Goal: Transaction & Acquisition: Book appointment/travel/reservation

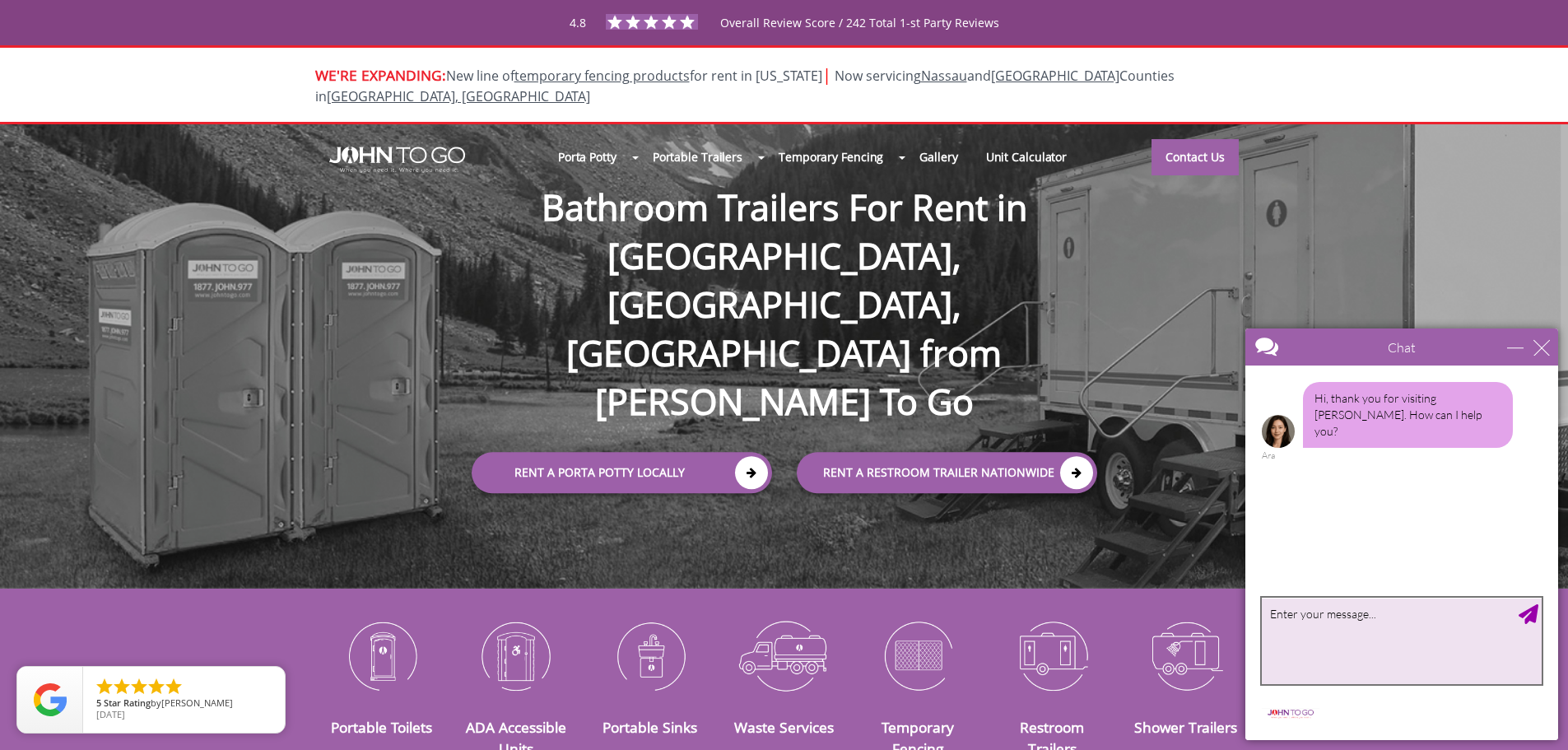
click at [1391, 638] on textarea "type your message" at bounding box center [1402, 642] width 280 height 87
paste textarea "Good afternoon. Please send me a quote for one portable party rental for 4-6 mo…"
type textarea "Good afternoon. Please send me a quote for one portable party rental for 4-6 mo…"
click at [1535, 618] on div "Send Message" at bounding box center [1529, 614] width 20 height 20
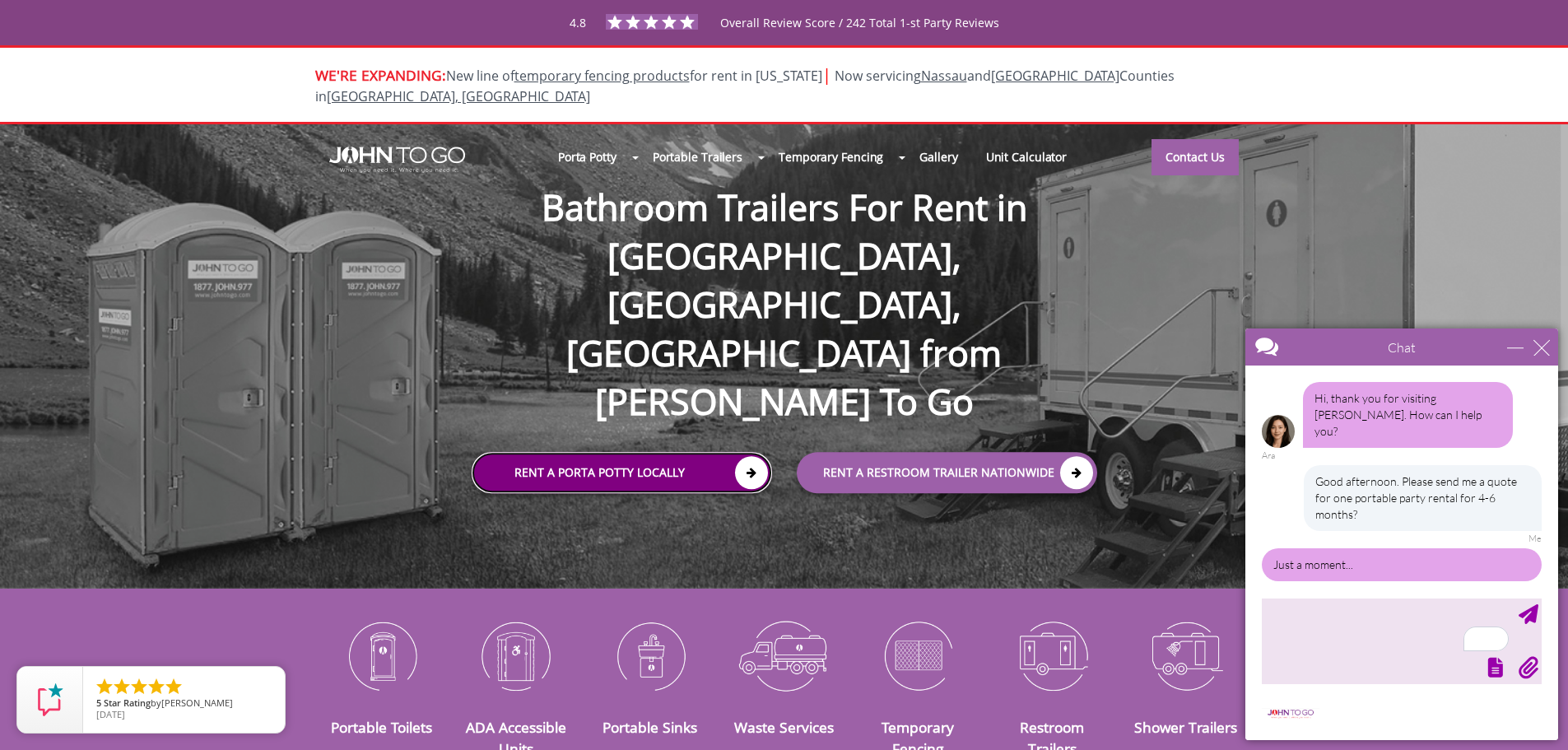
click at [751, 456] on icon at bounding box center [751, 473] width 33 height 33
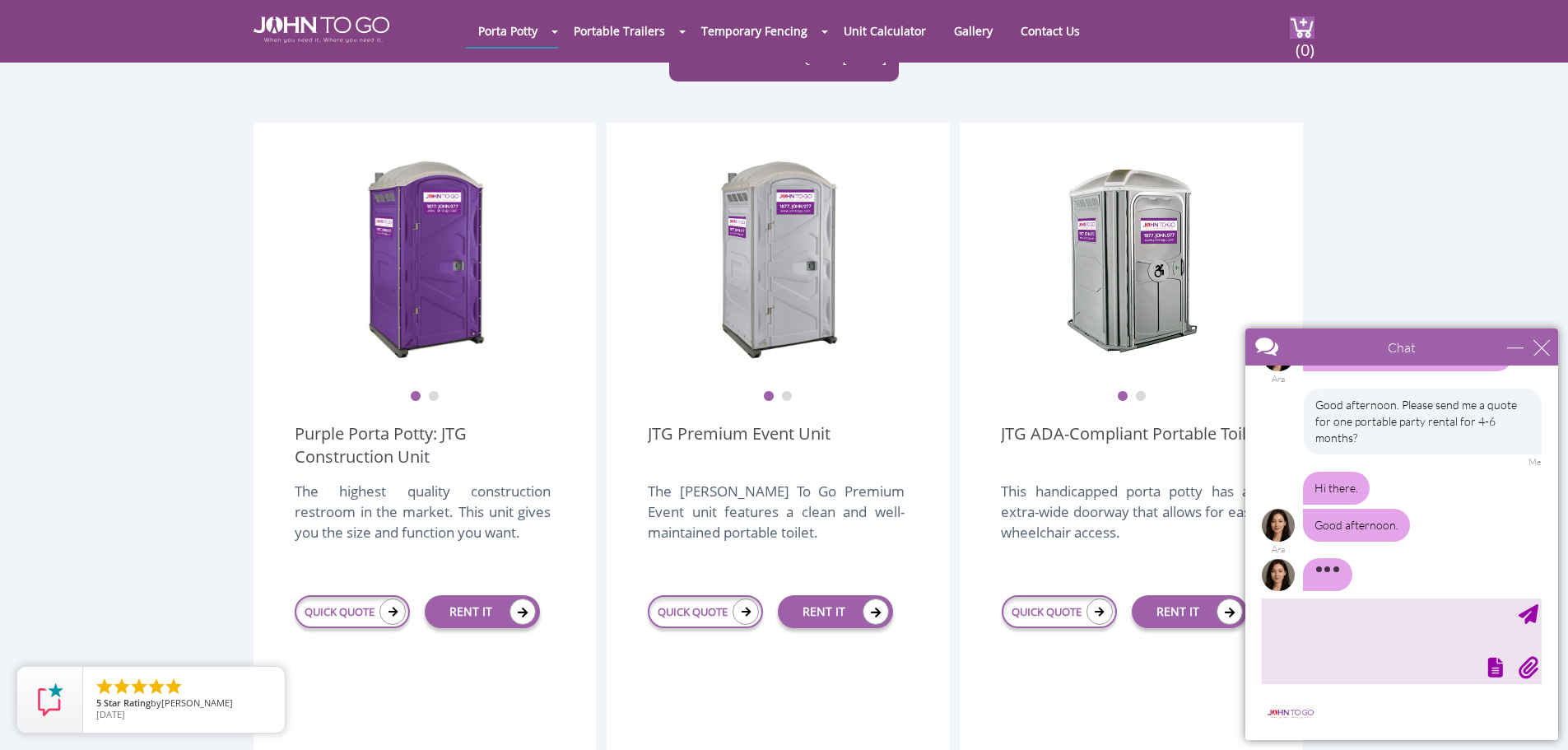
scroll to position [63, 0]
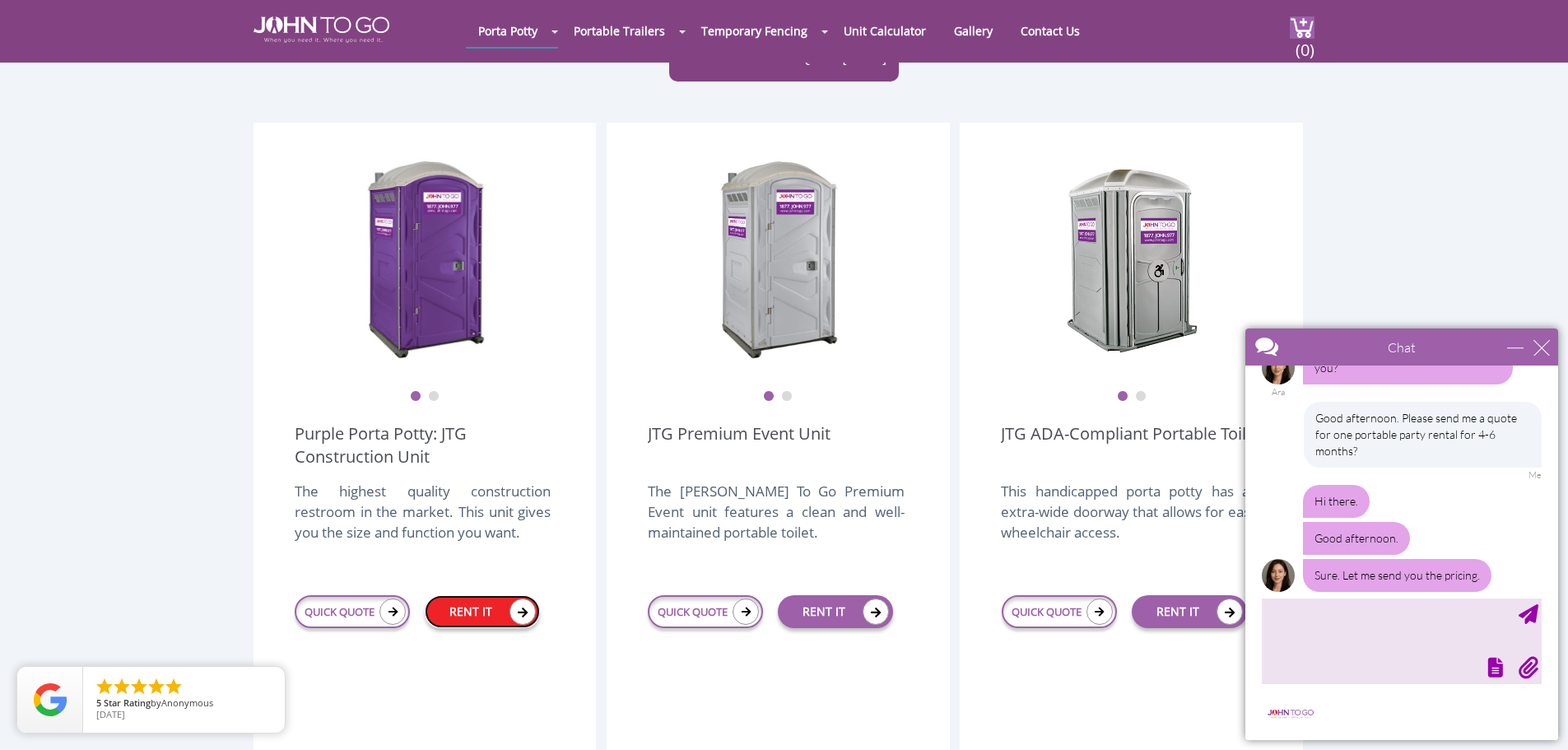
click at [485, 595] on link "RENT IT" at bounding box center [482, 612] width 116 height 33
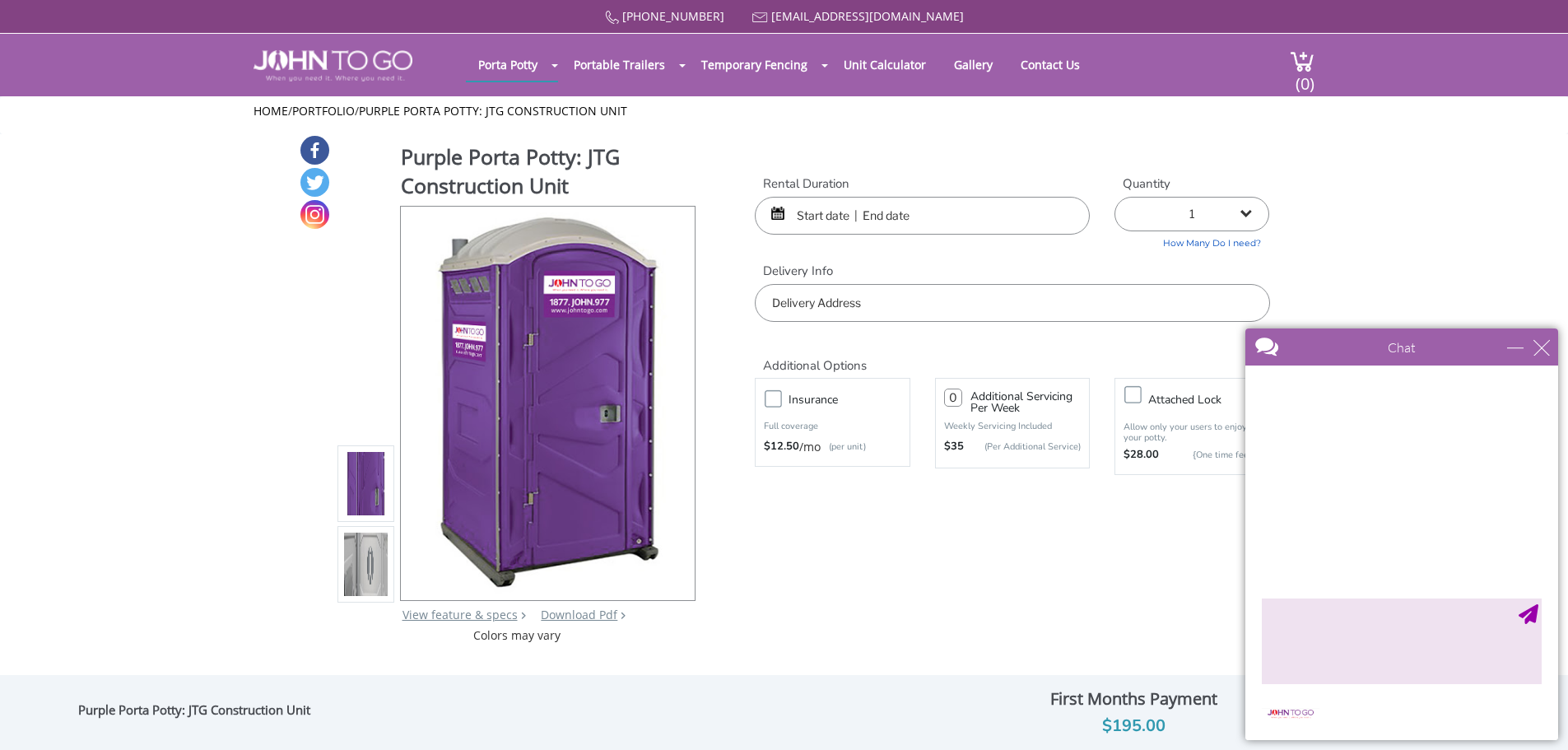
scroll to position [100, 0]
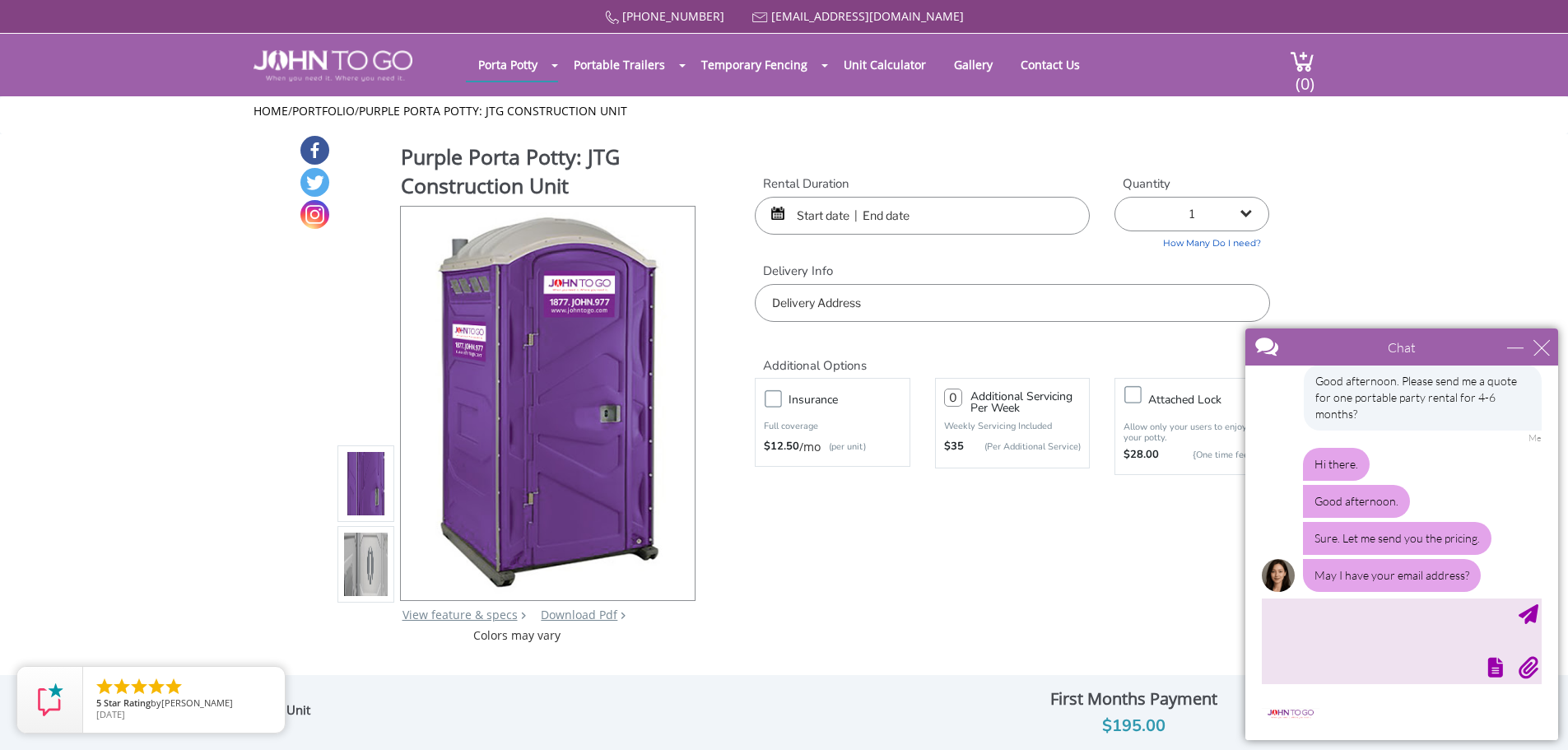
click at [844, 216] on input "text" at bounding box center [922, 216] width 335 height 38
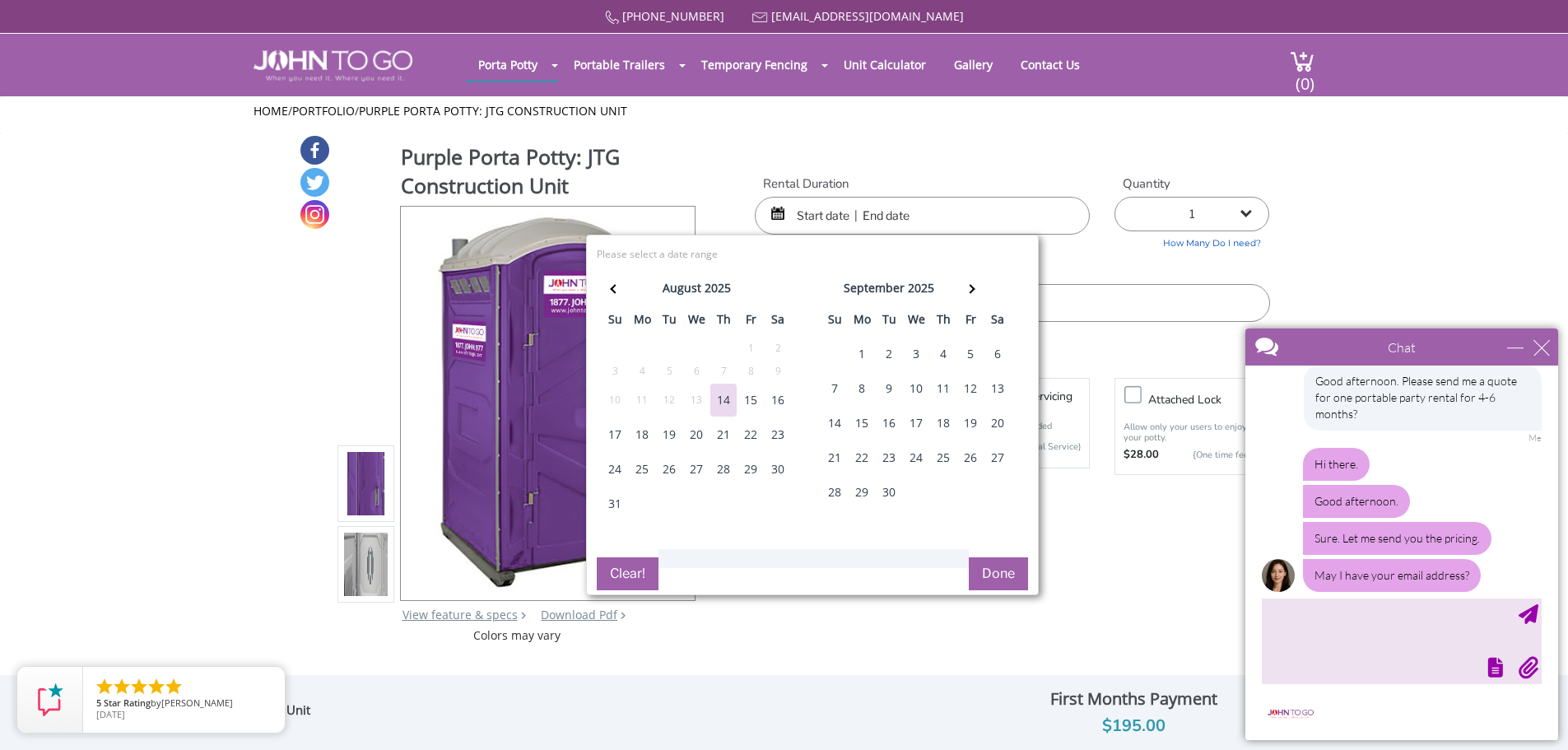
click at [648, 433] on div "18" at bounding box center [641, 435] width 26 height 33
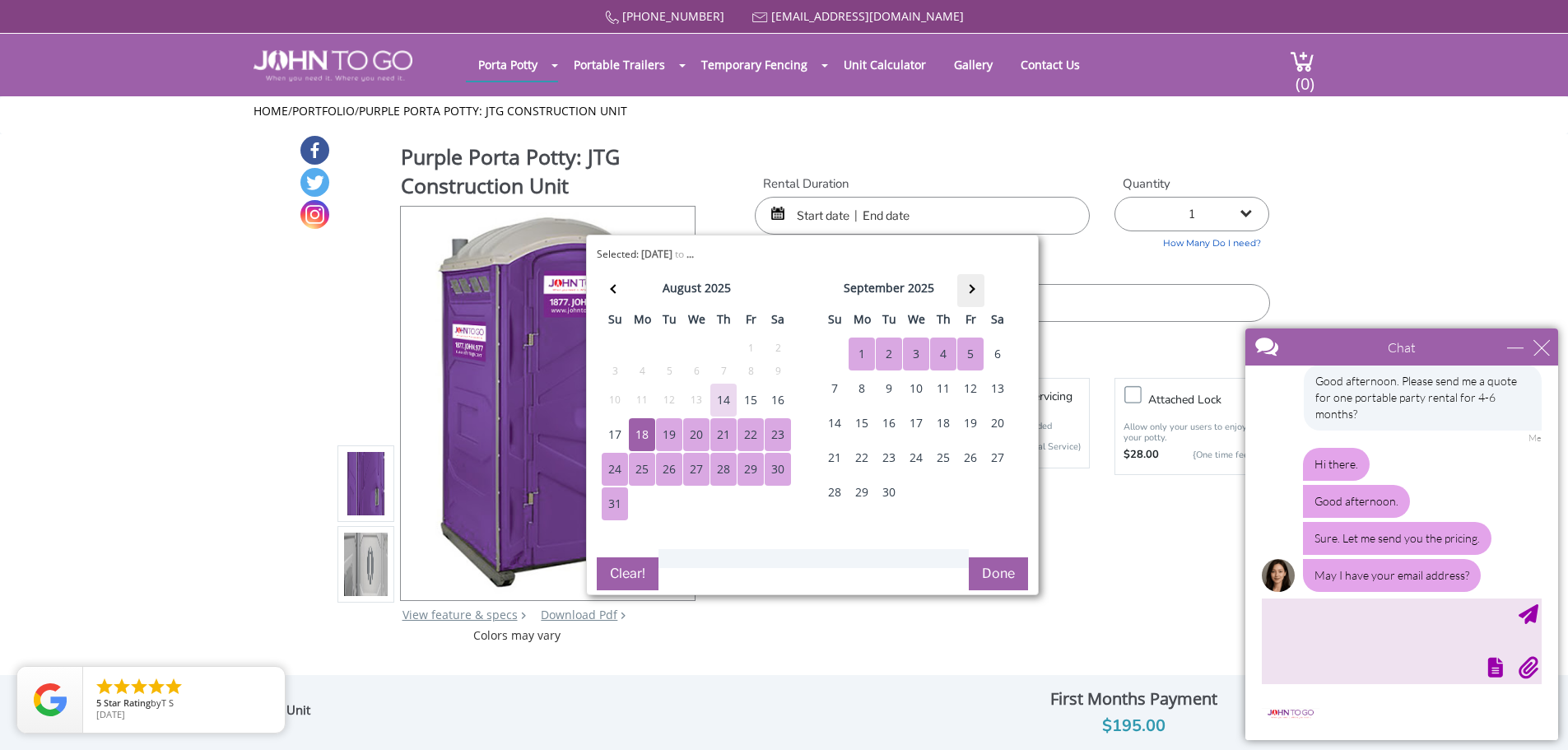
click at [971, 291] on span at bounding box center [970, 288] width 9 height 9
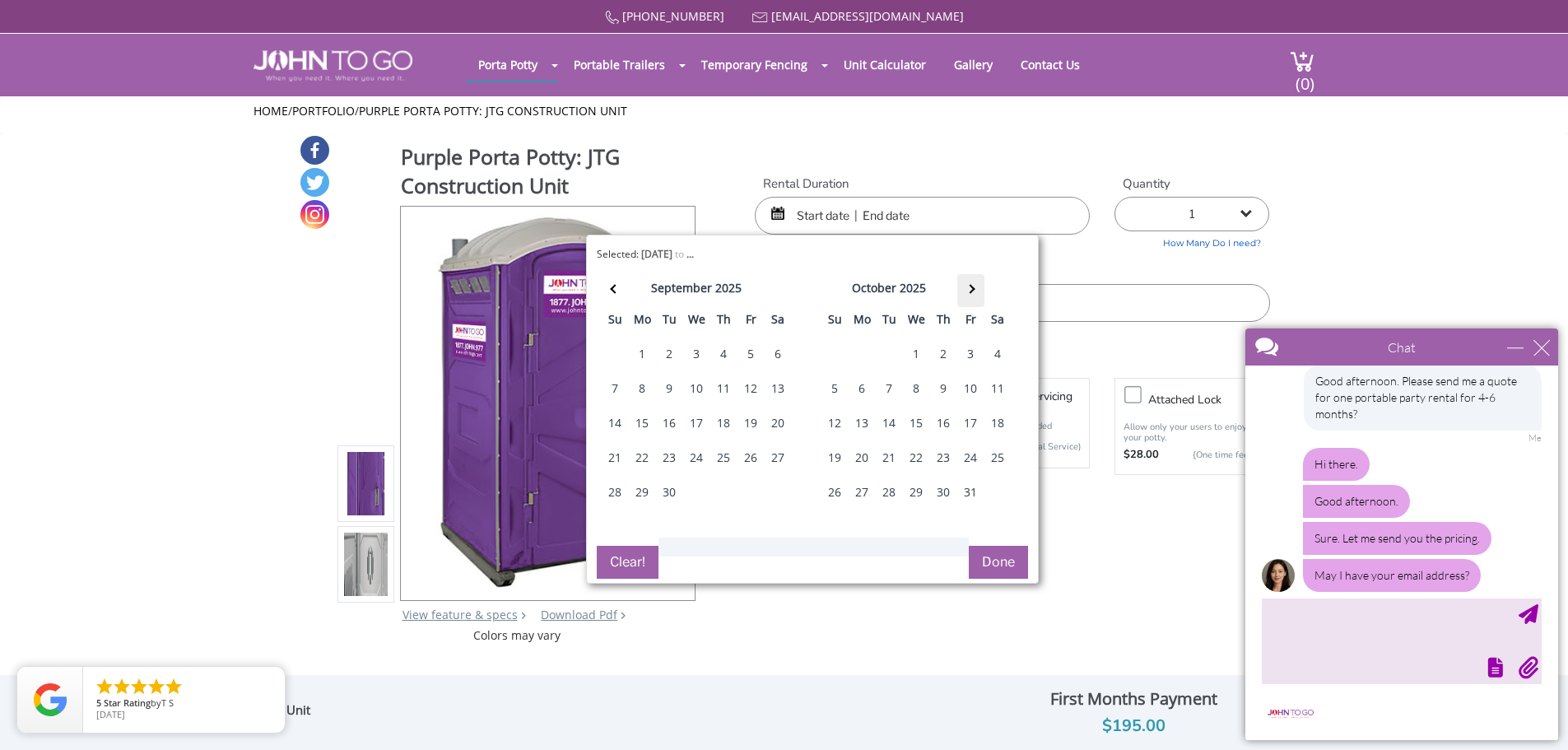
click at [971, 291] on span at bounding box center [970, 288] width 9 height 9
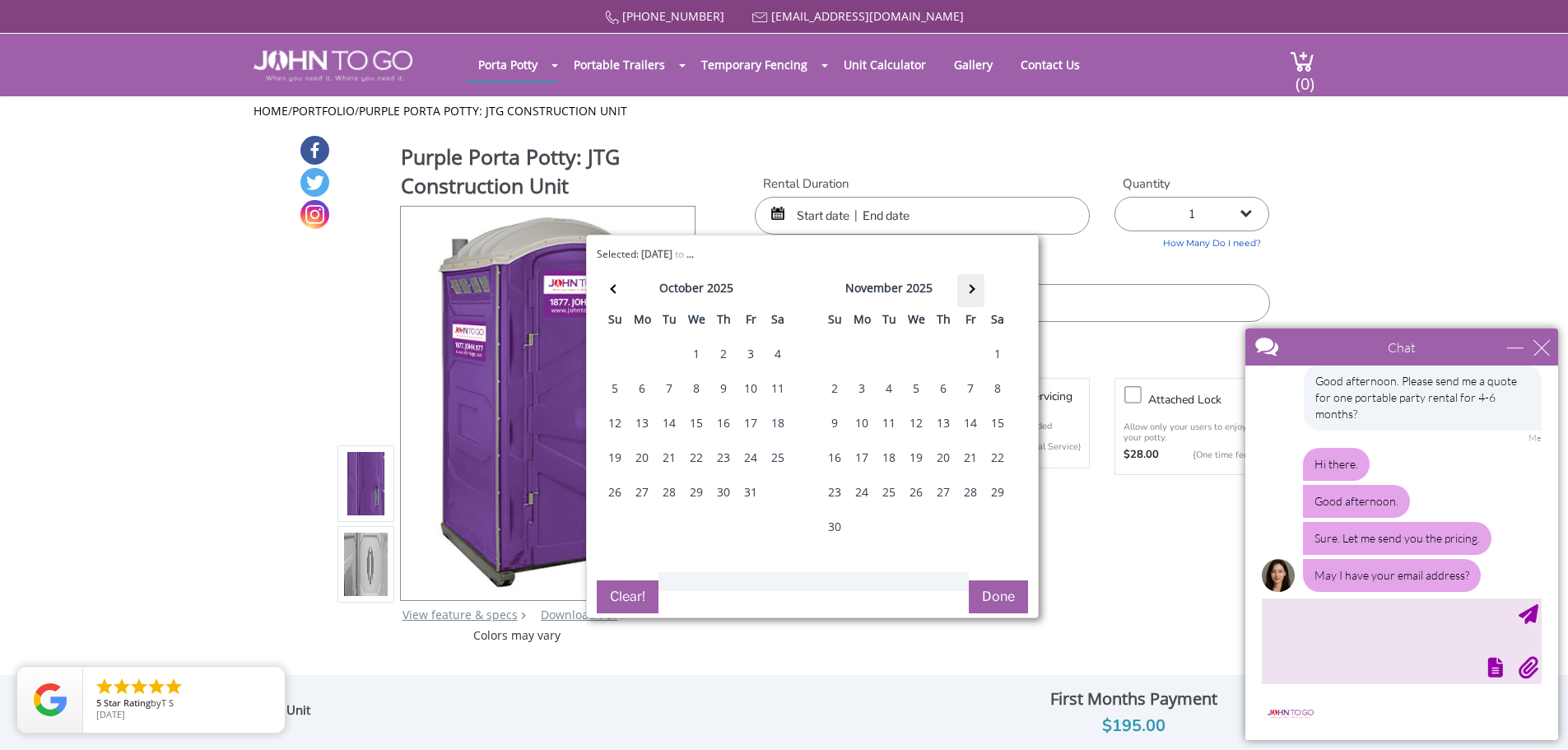
click at [971, 291] on span at bounding box center [970, 288] width 9 height 9
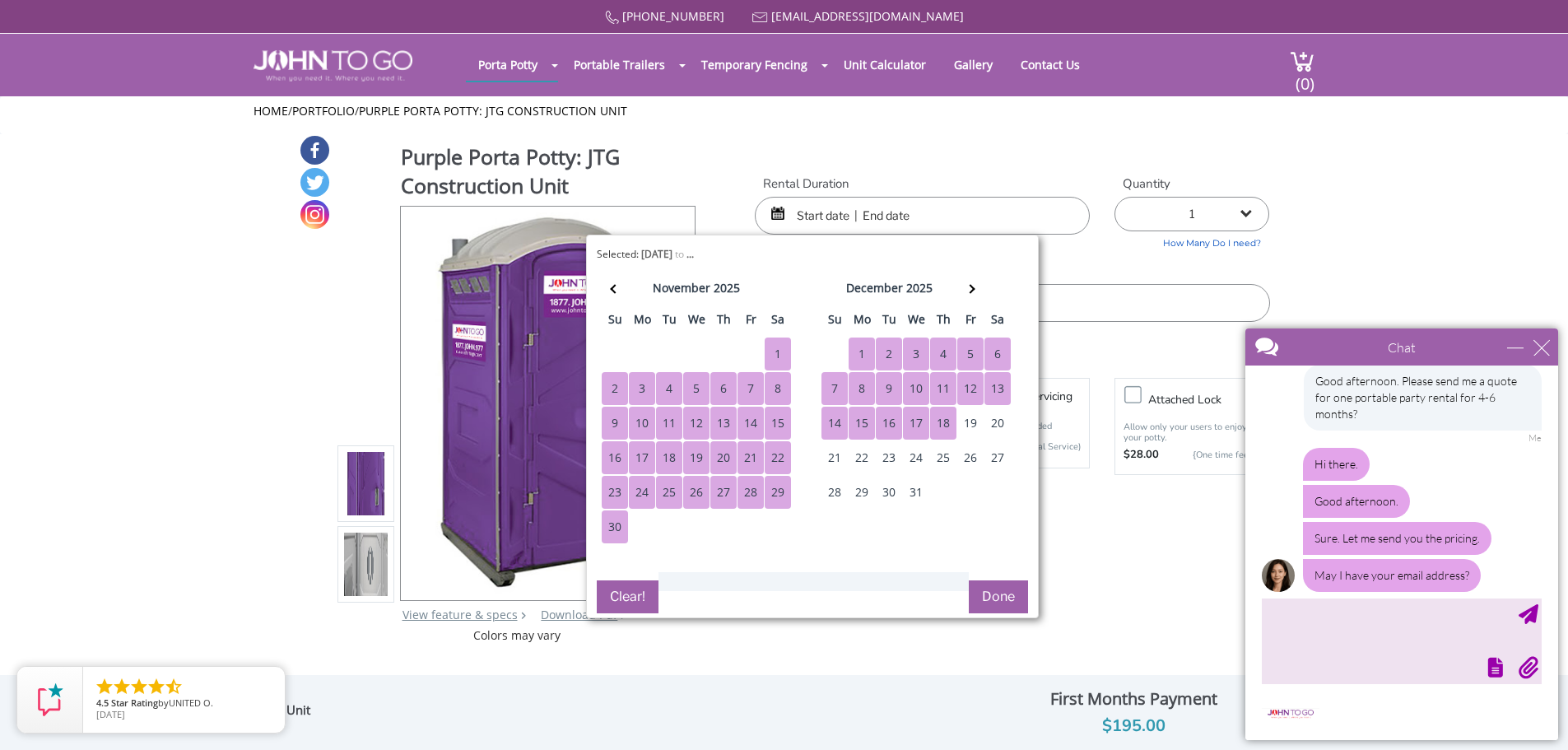
click at [938, 421] on div "18" at bounding box center [943, 423] width 26 height 33
type input "08/18/2025 to 12/18/2025"
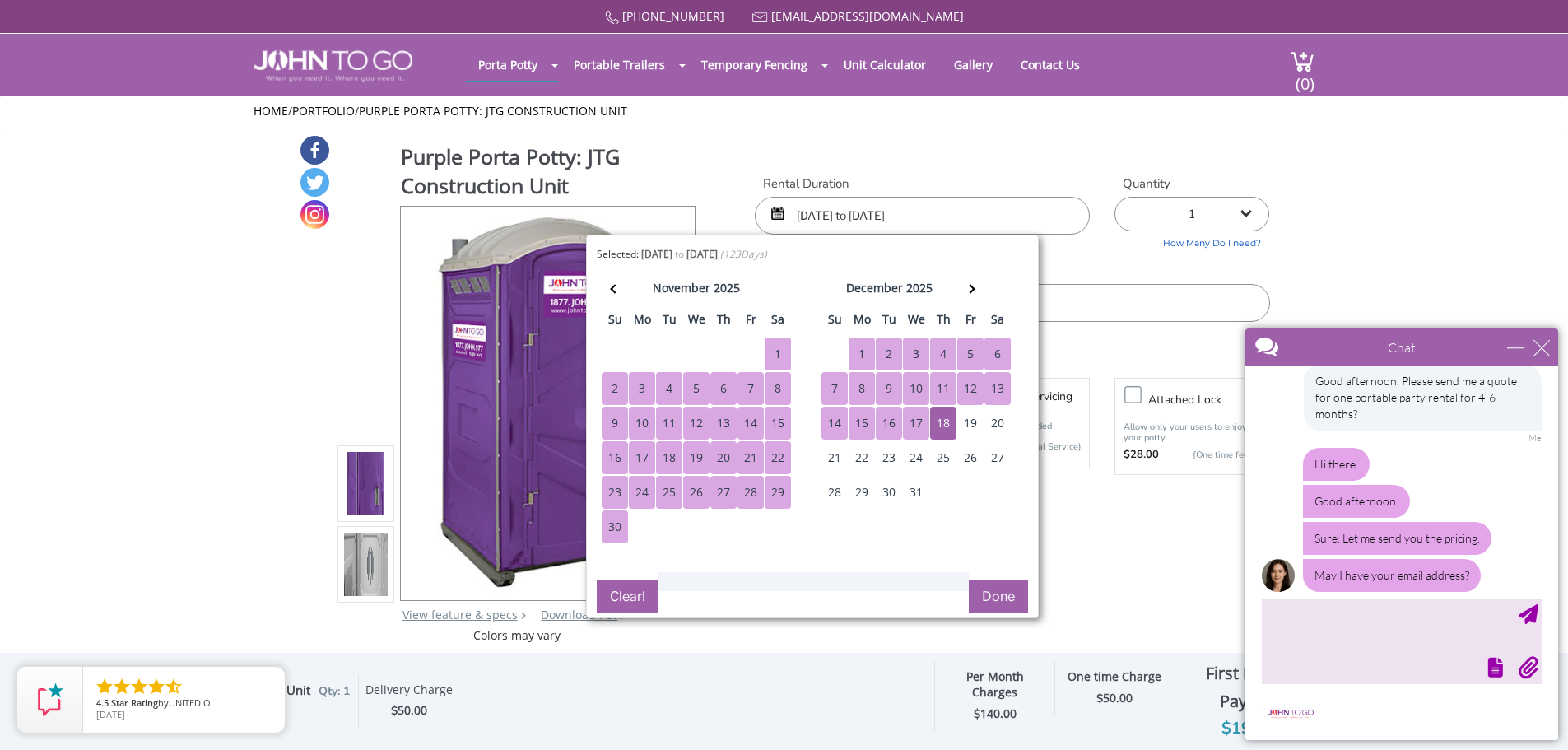
click at [1010, 596] on button "Done" at bounding box center [999, 597] width 60 height 33
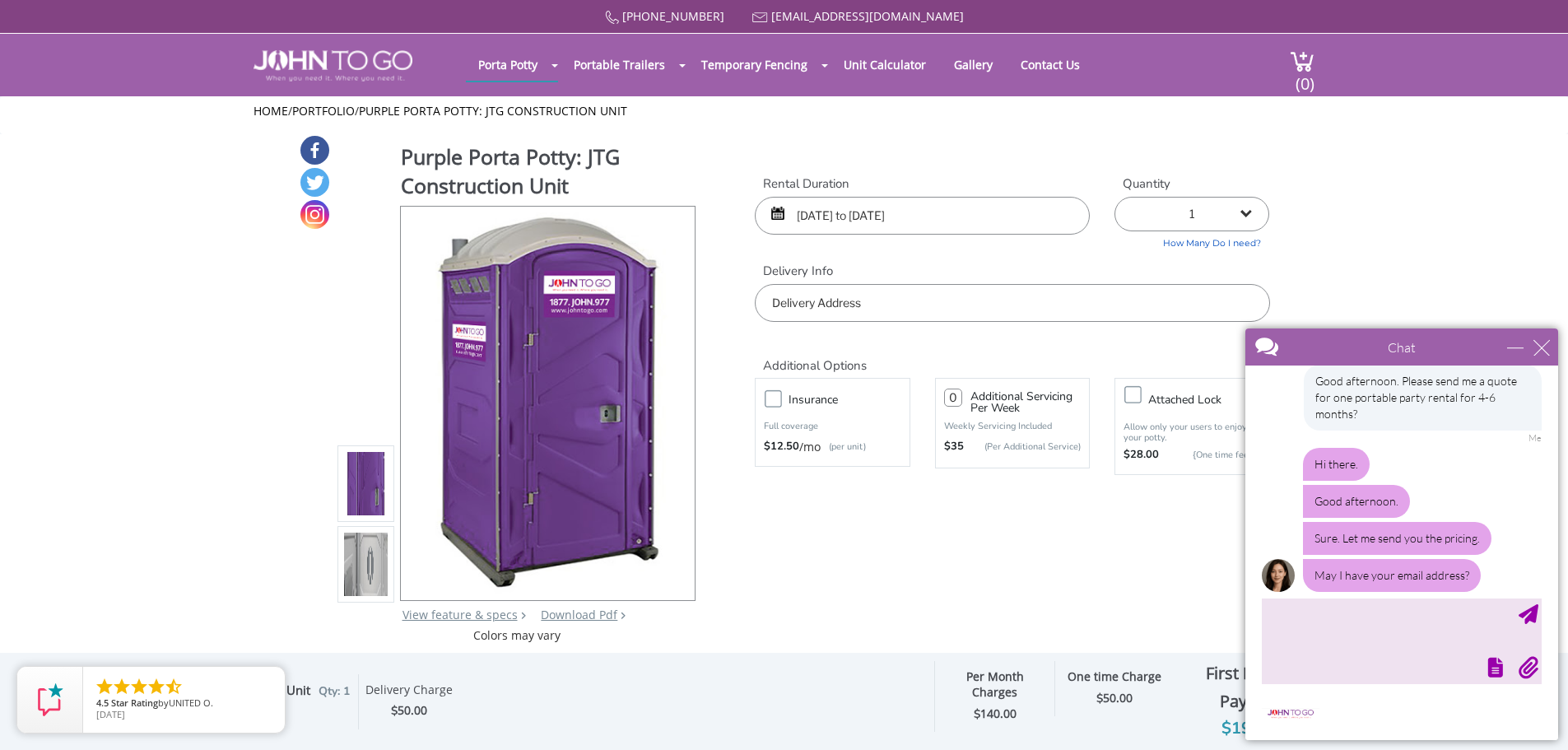
click at [904, 305] on input "text" at bounding box center [1013, 303] width 515 height 38
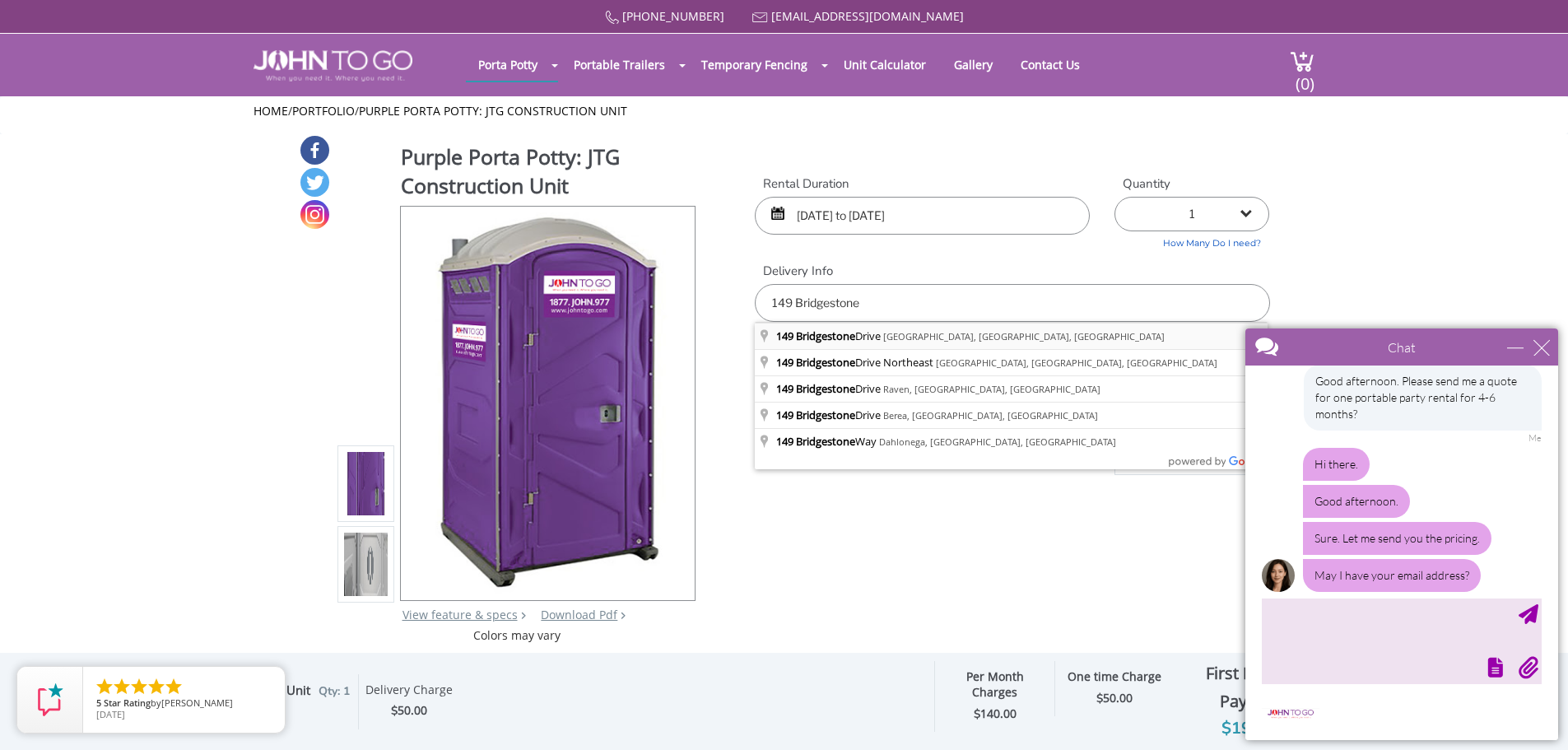
type input "149 Bridgestone Drive, Langhorne, PA, USA"
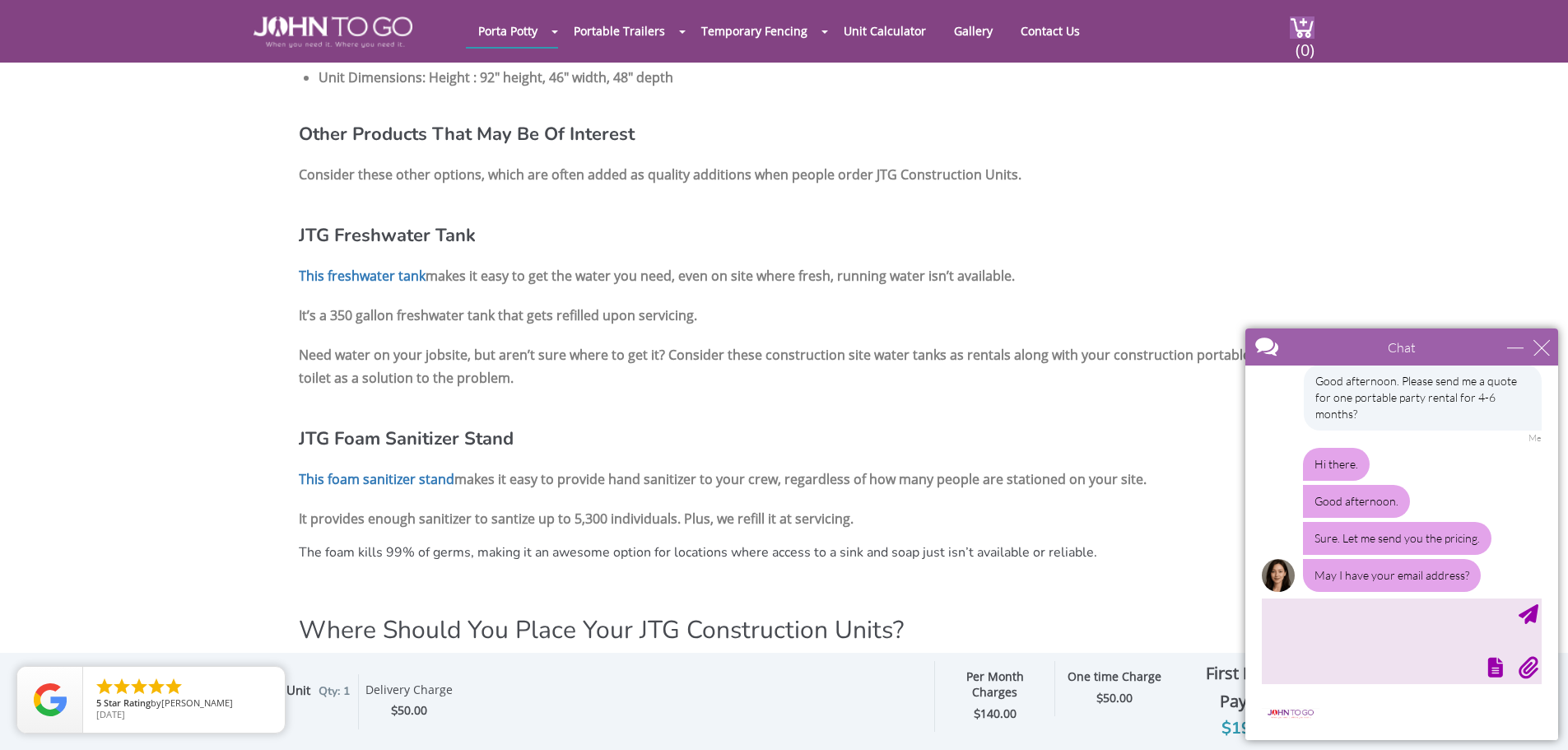
scroll to position [1647, 0]
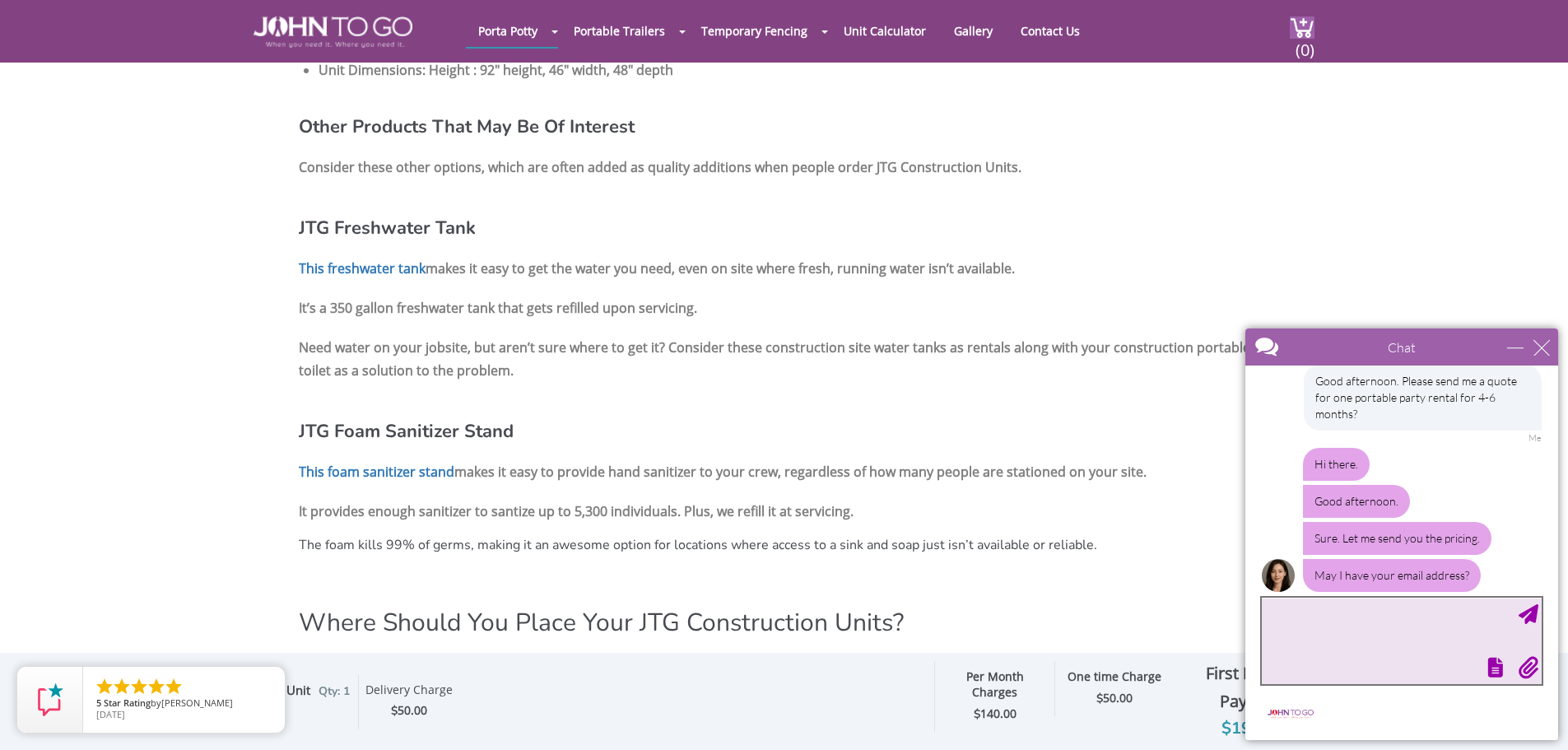
click at [1352, 607] on textarea "type your message" at bounding box center [1402, 642] width 280 height 87
type textarea "149 Bridgestone Rd Feasterville PA 19053"
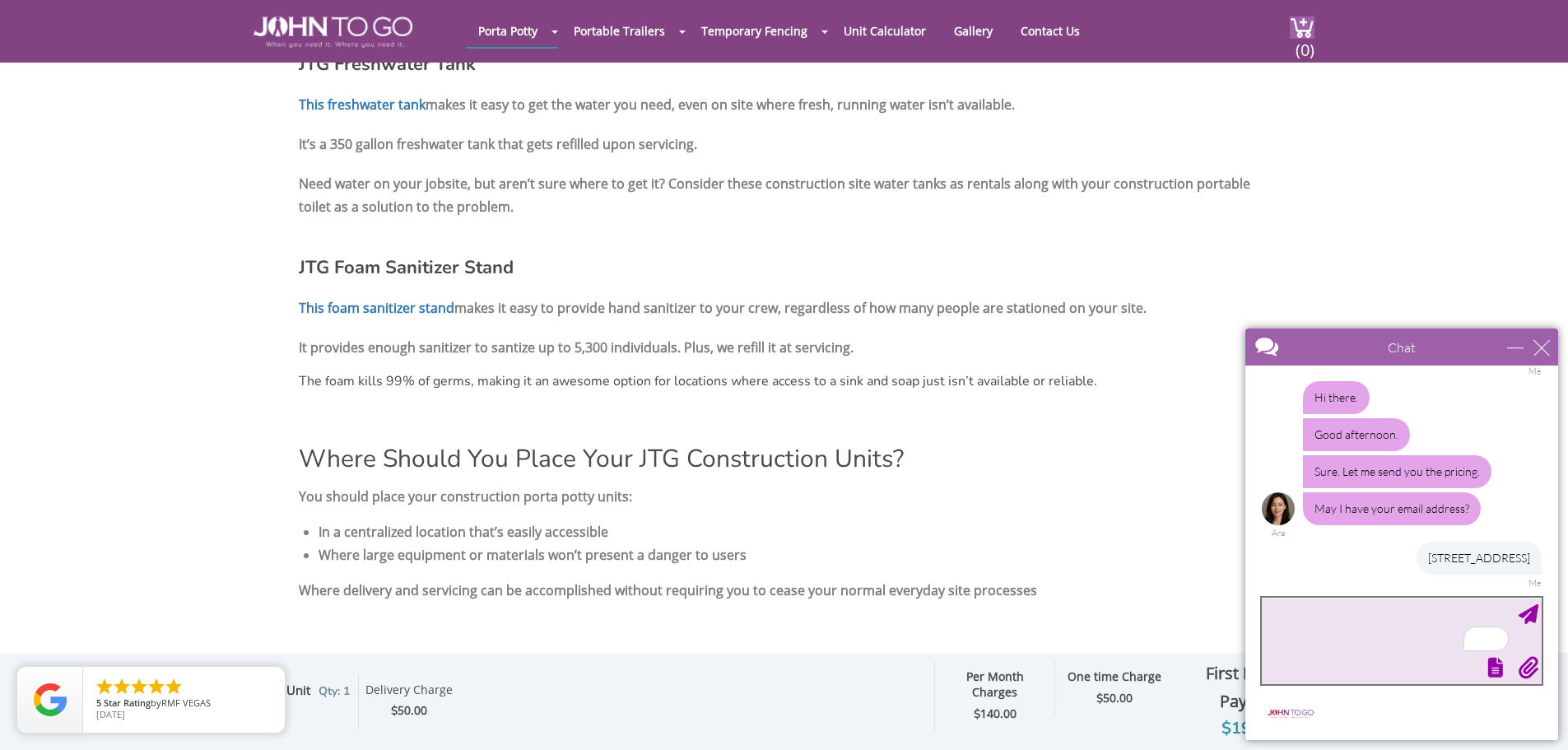
scroll to position [1812, 0]
click at [1519, 342] on div "minimize" at bounding box center [1516, 348] width 16 height 16
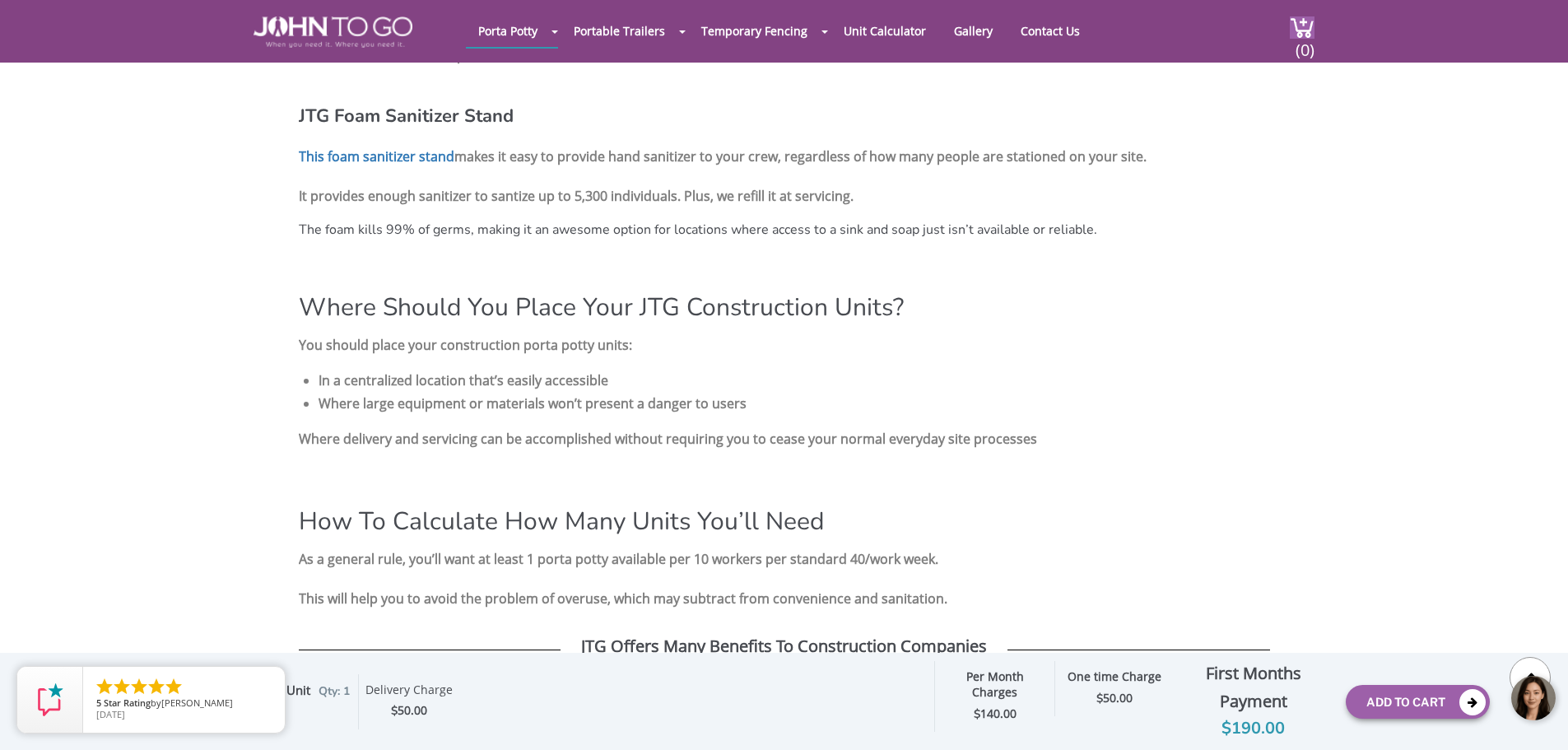
scroll to position [1977, 0]
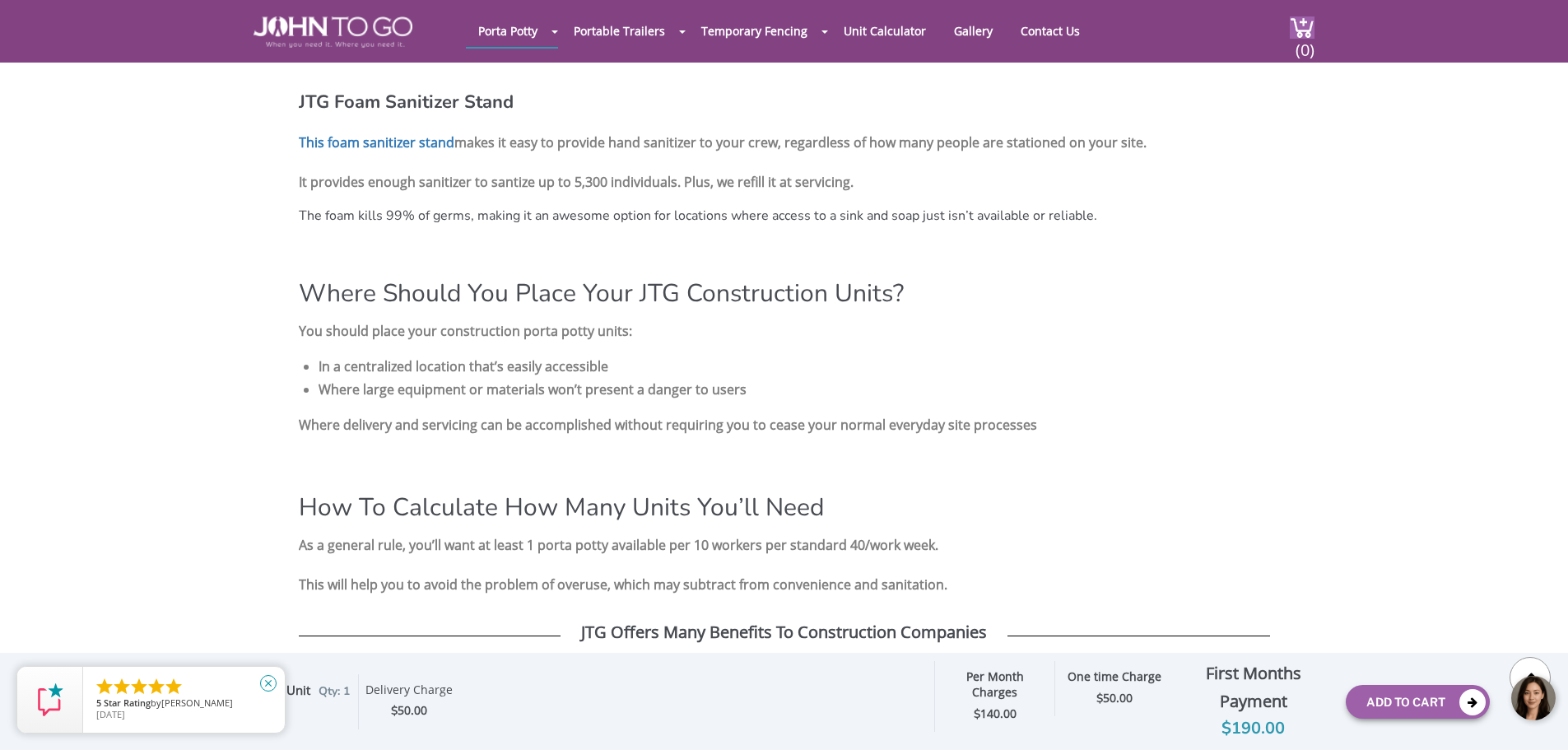
click at [266, 684] on icon "close" at bounding box center [268, 683] width 16 height 16
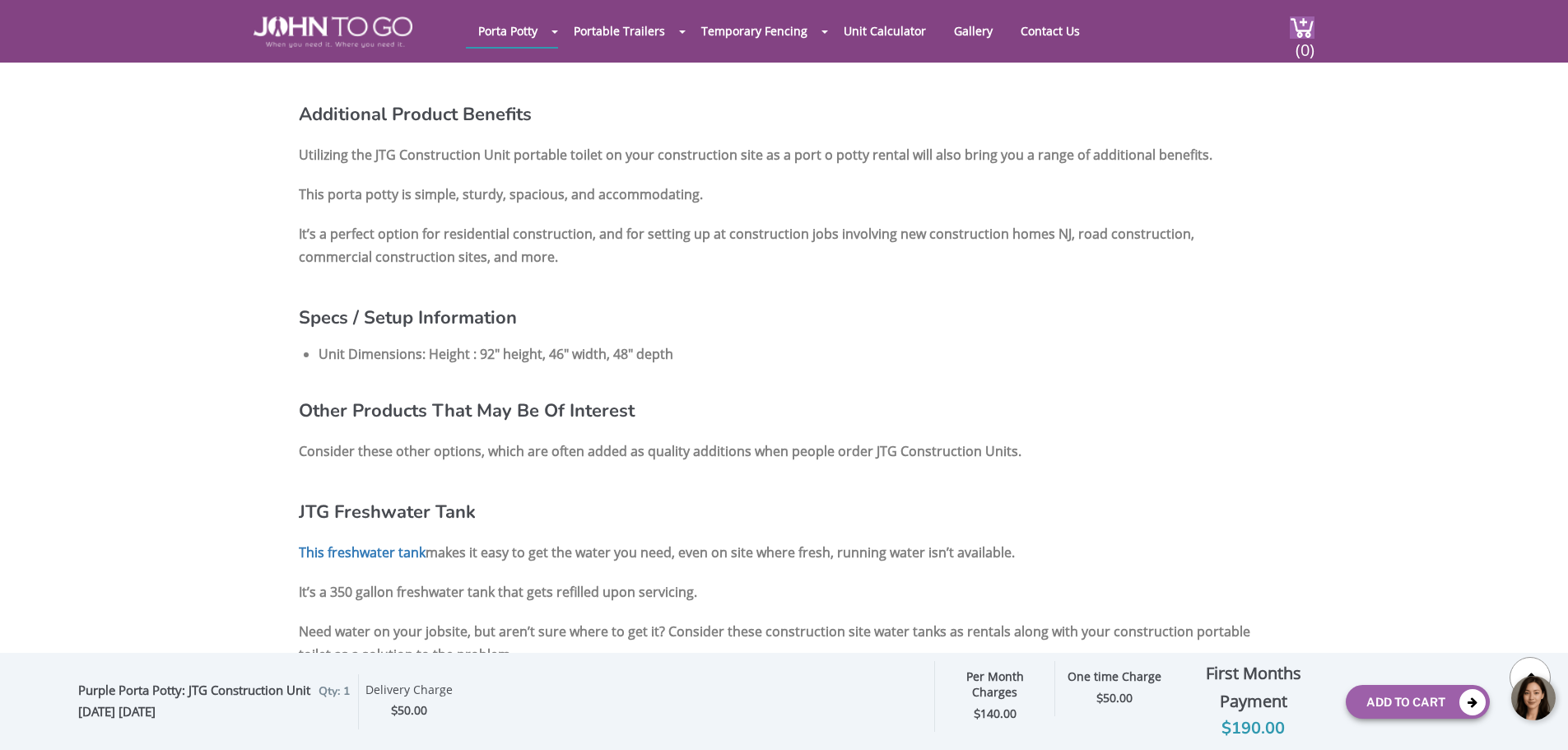
scroll to position [1361, 0]
click at [1533, 698] on div at bounding box center [1535, 699] width 50 height 50
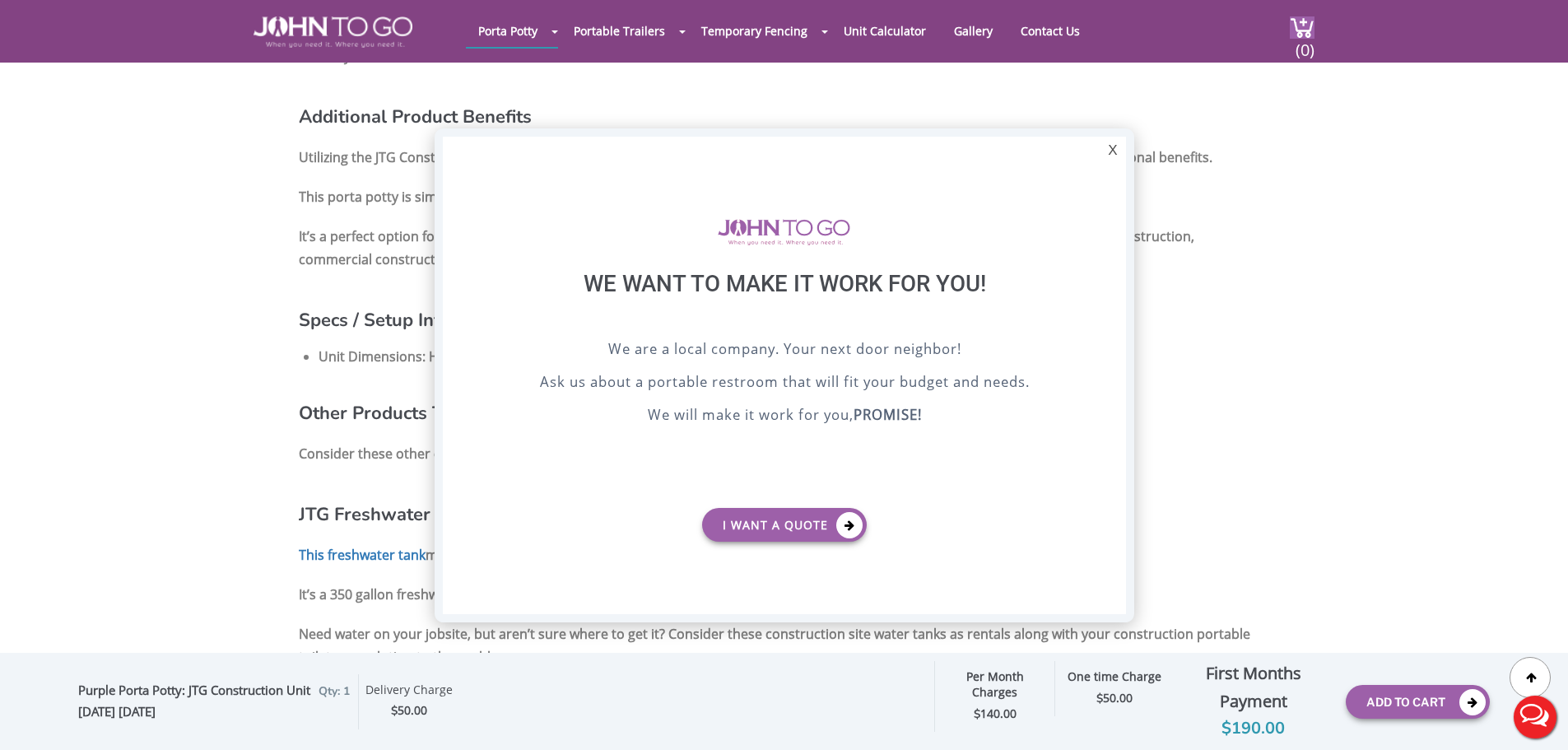
scroll to position [0, 0]
click at [1526, 719] on button "Live Chat" at bounding box center [1535, 717] width 66 height 66
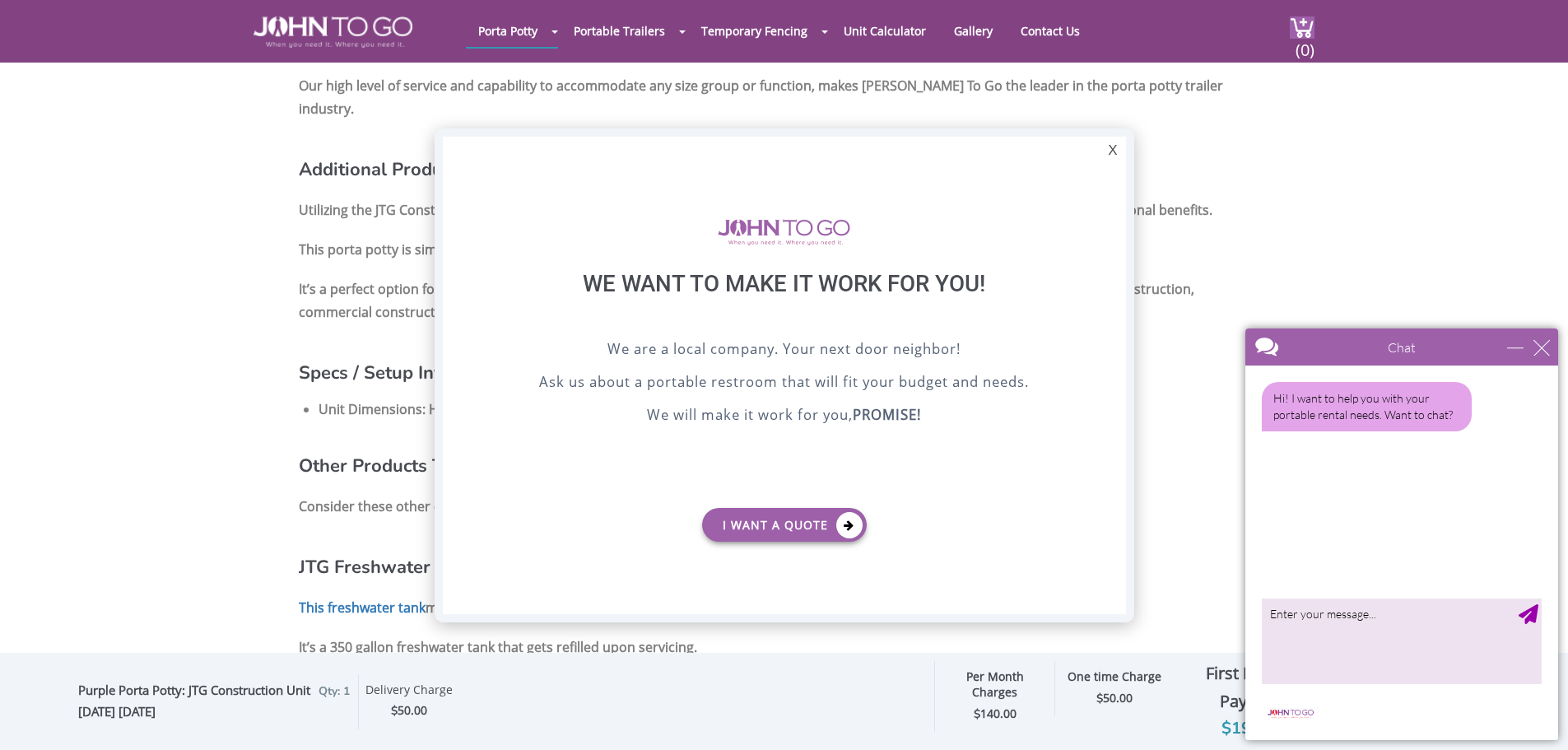
scroll to position [1279, 0]
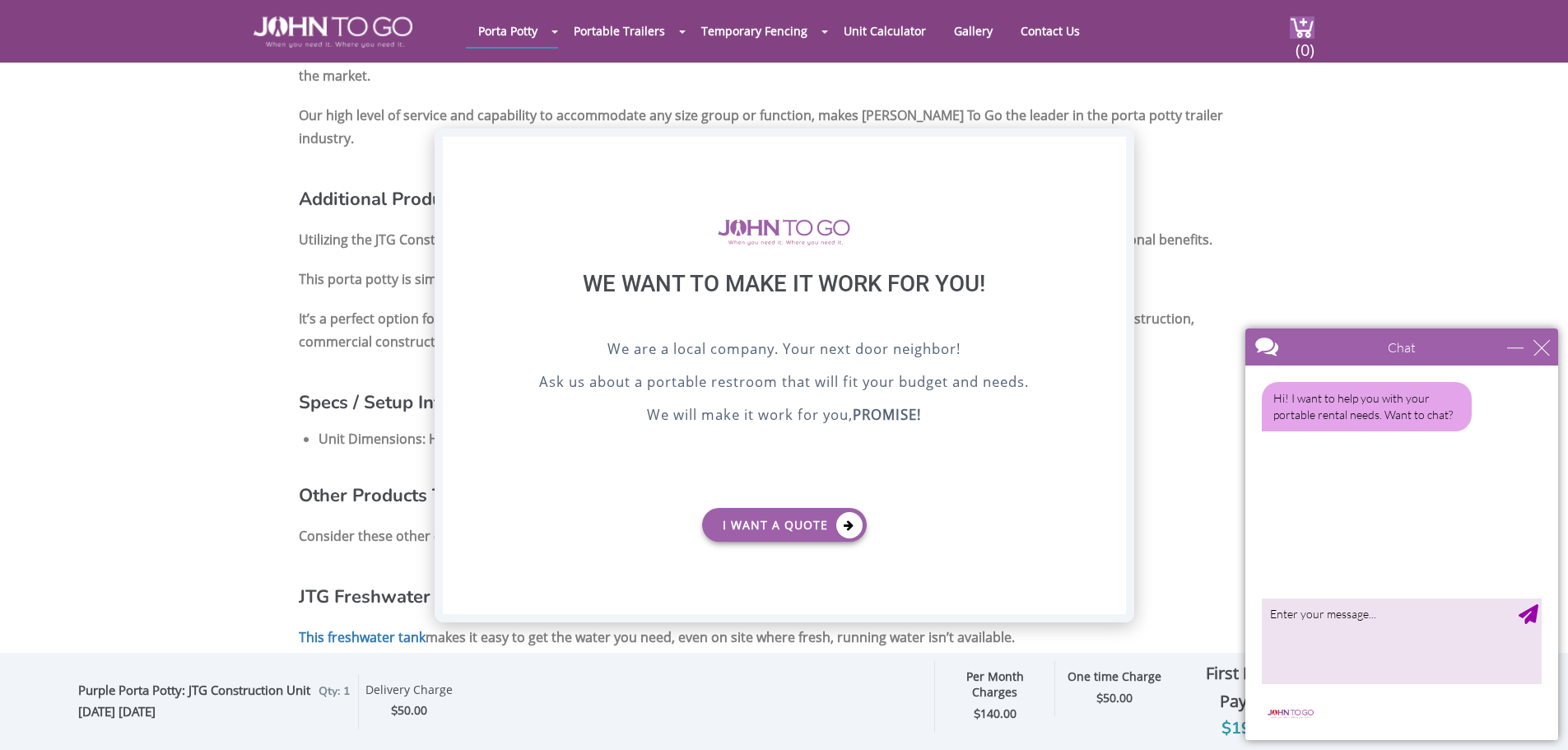
click at [1107, 148] on div "X" at bounding box center [1113, 150] width 25 height 28
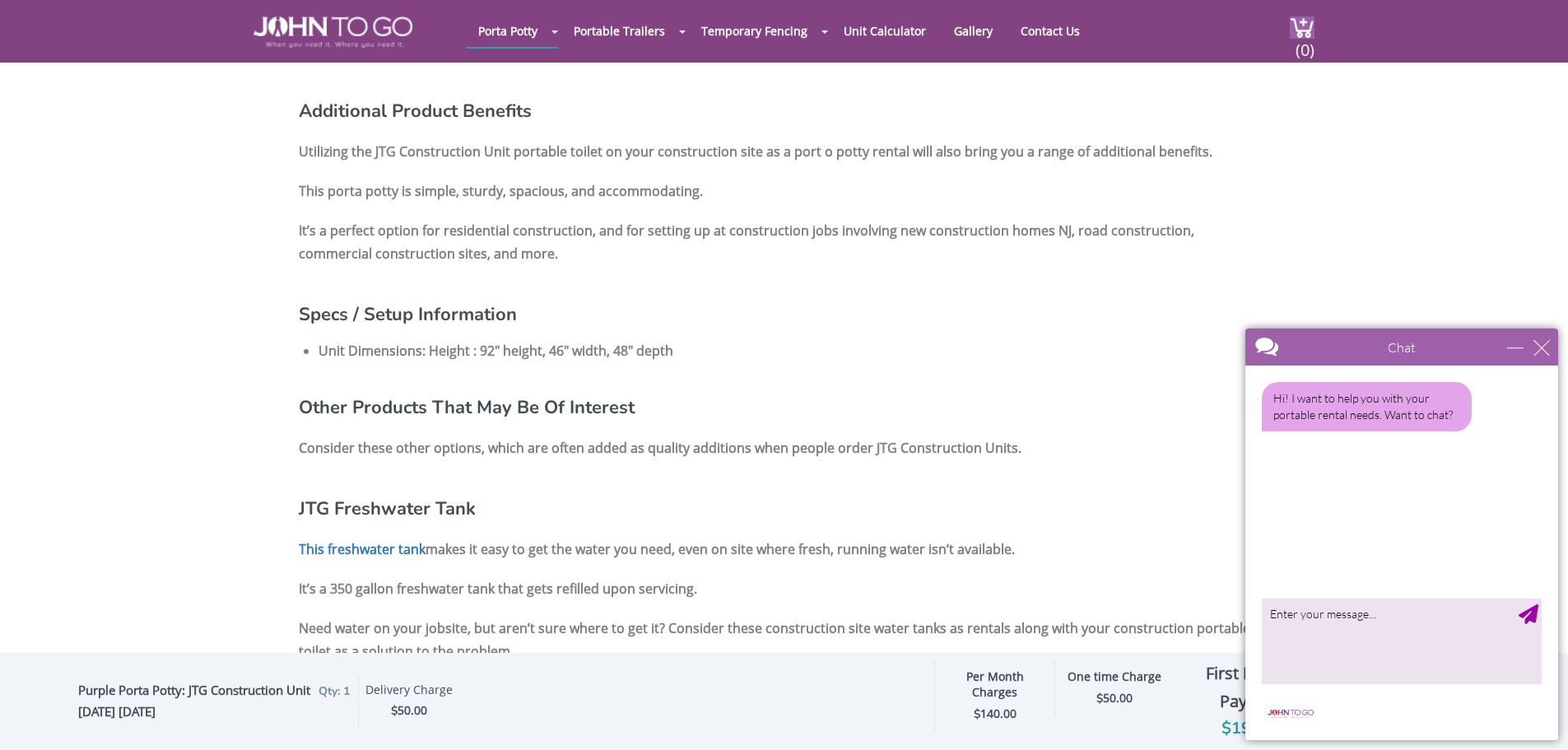
scroll to position [1361, 0]
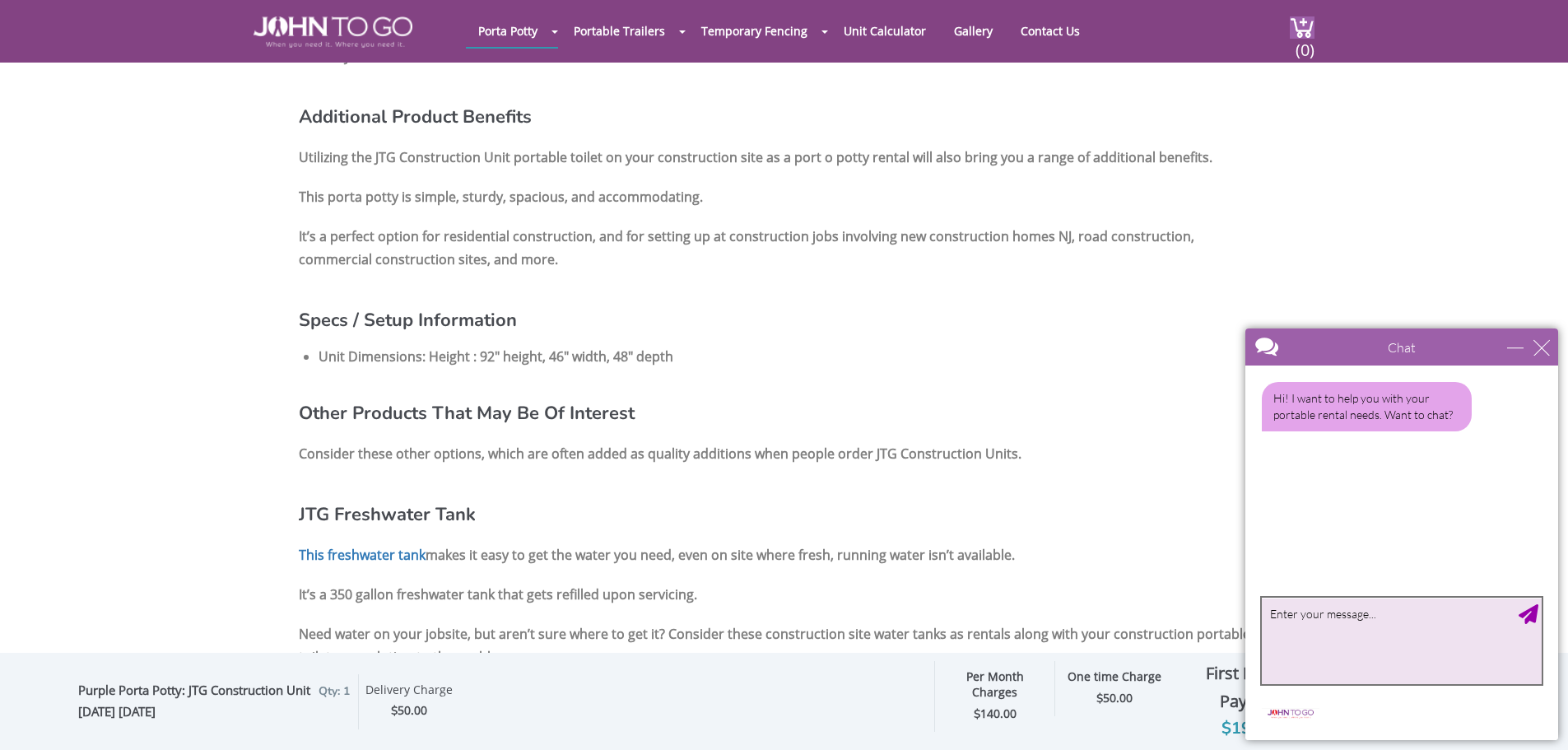
click at [1349, 629] on textarea "type your message" at bounding box center [1402, 642] width 280 height 87
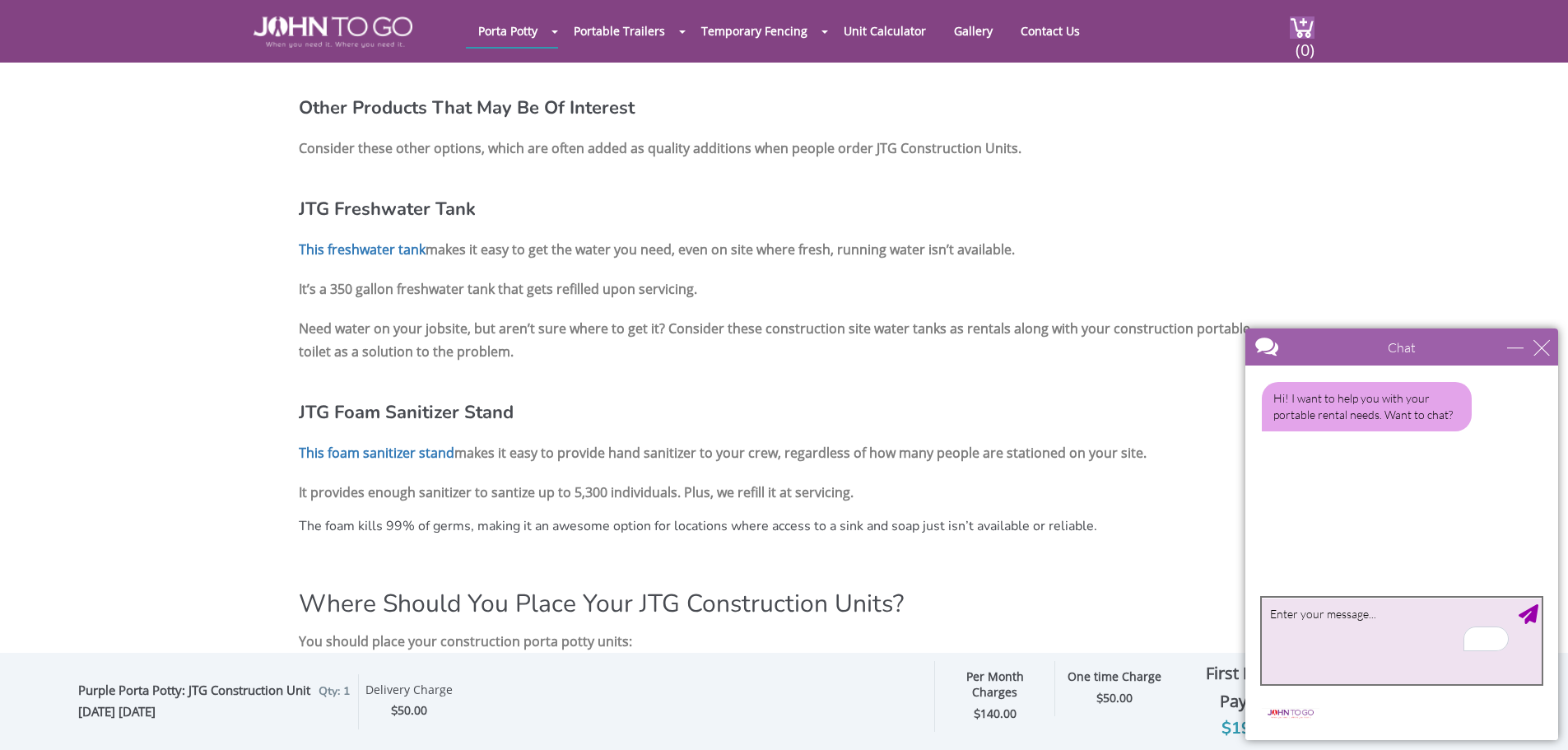
scroll to position [1525, 0]
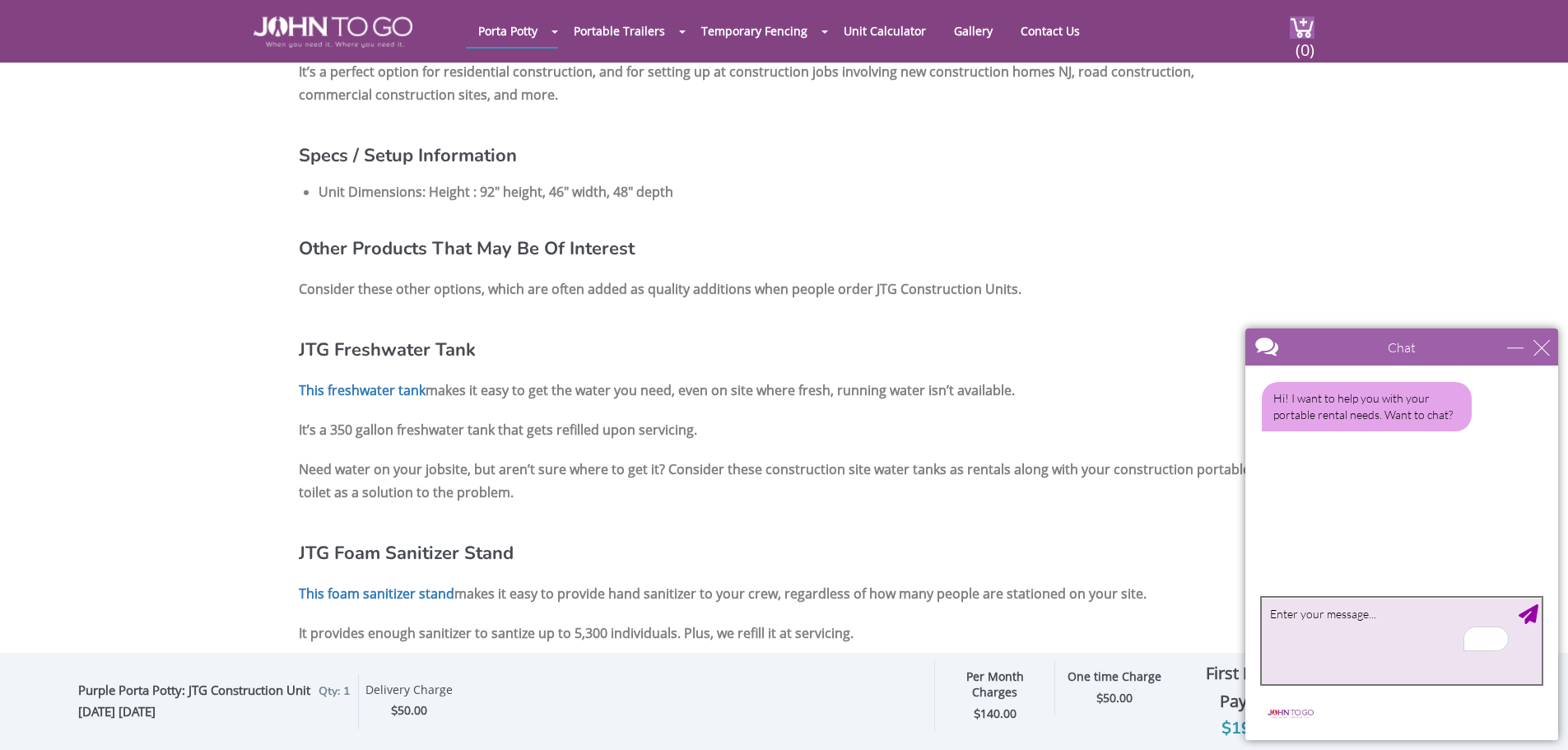
click at [1328, 622] on textarea "To enrich screen reader interactions, please activate Accessibility in Grammarl…" at bounding box center [1402, 642] width 280 height 87
type textarea "hello"
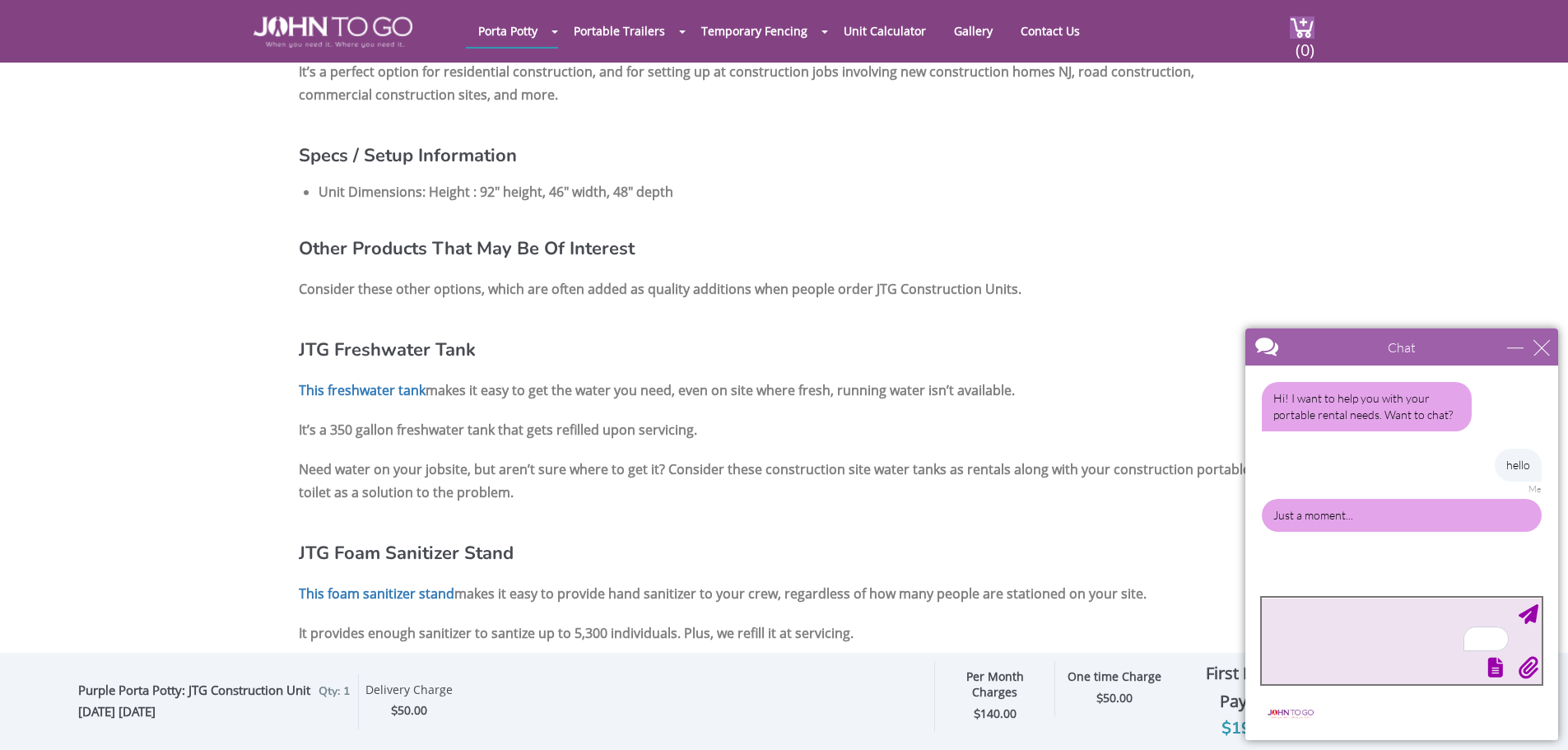
scroll to position [0, 0]
click at [1318, 608] on textarea "To enrich screen reader interactions, please activate Accessibility in Grammarl…" at bounding box center [1402, 642] width 280 height 87
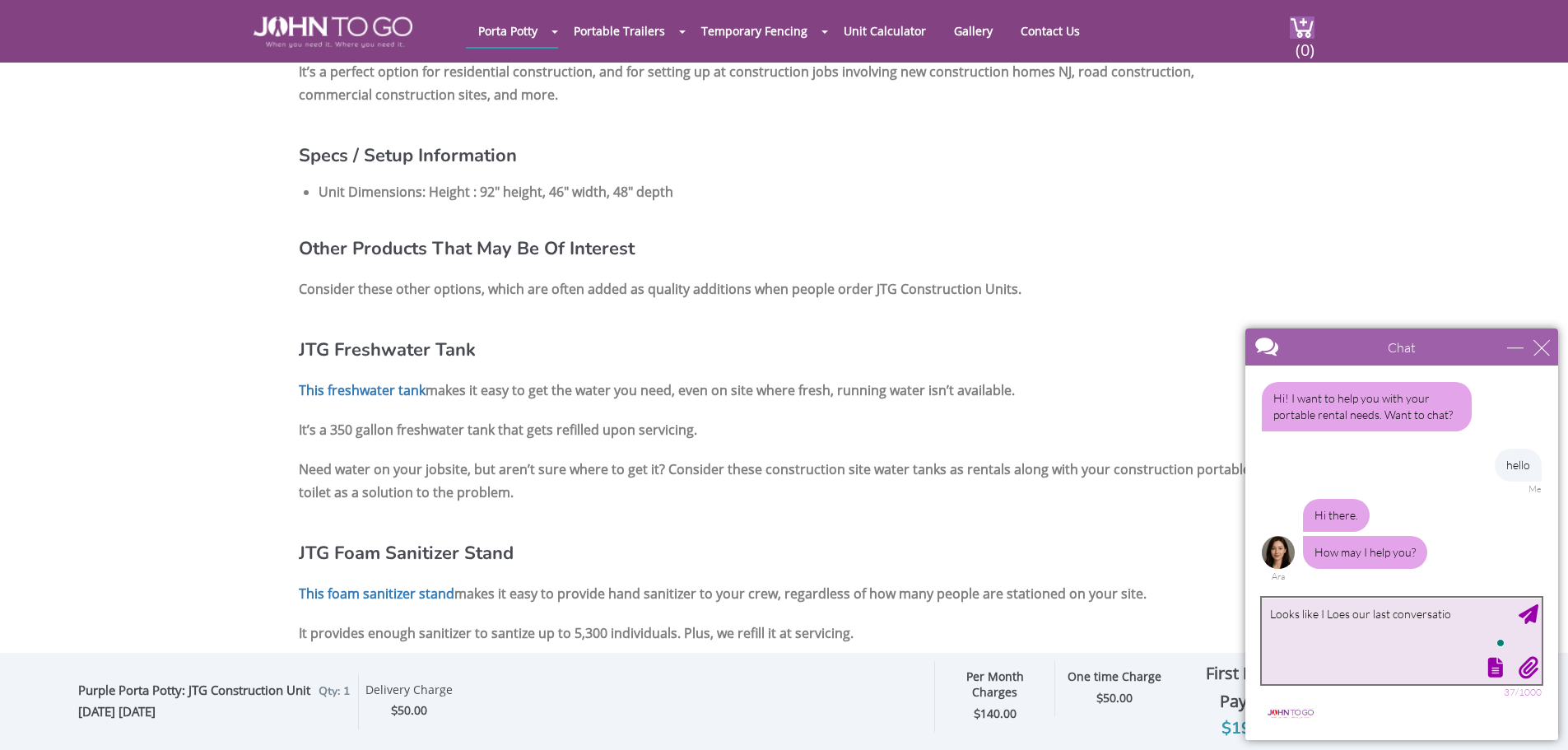
type textarea "Looks like I Loes our last conversation"
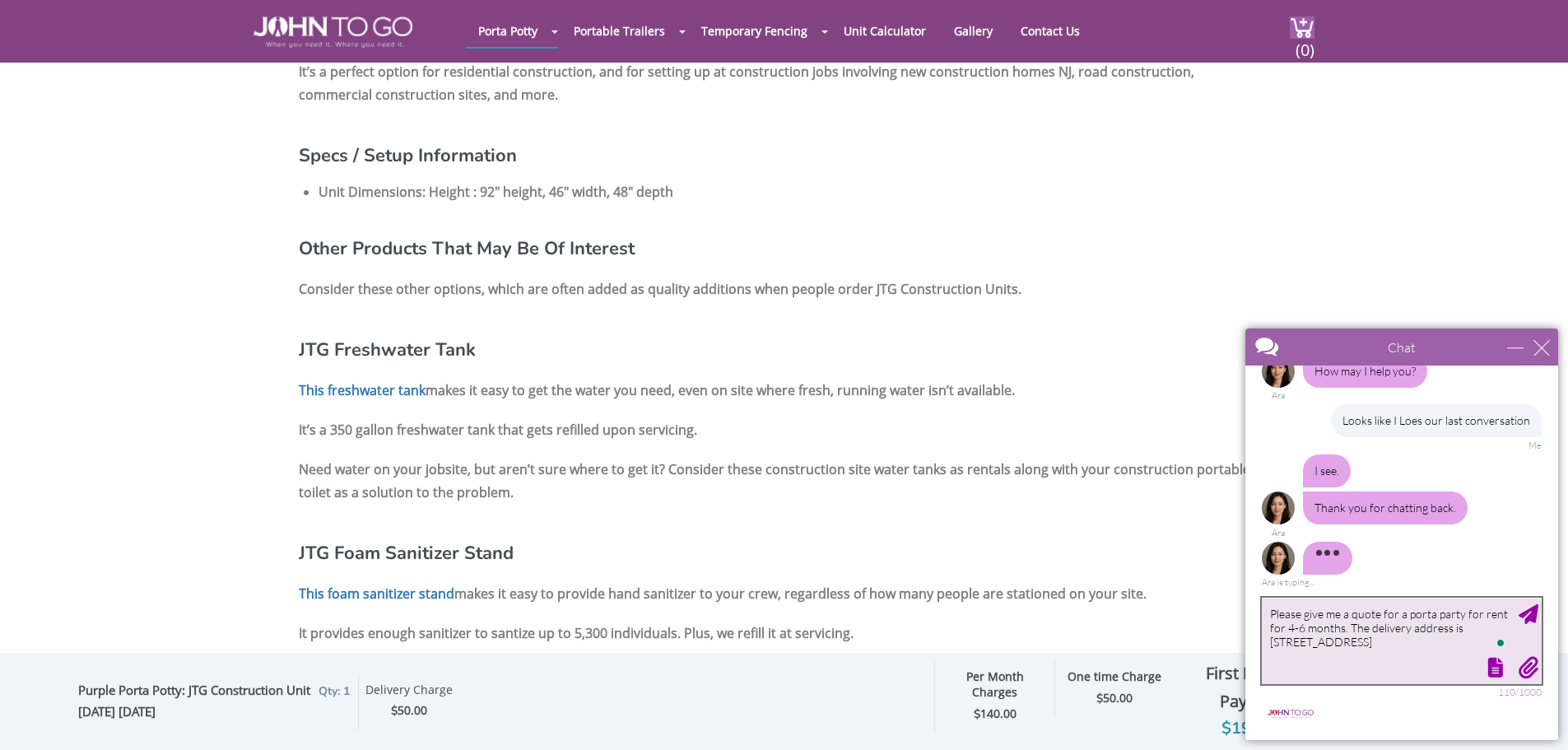
scroll to position [184, 0]
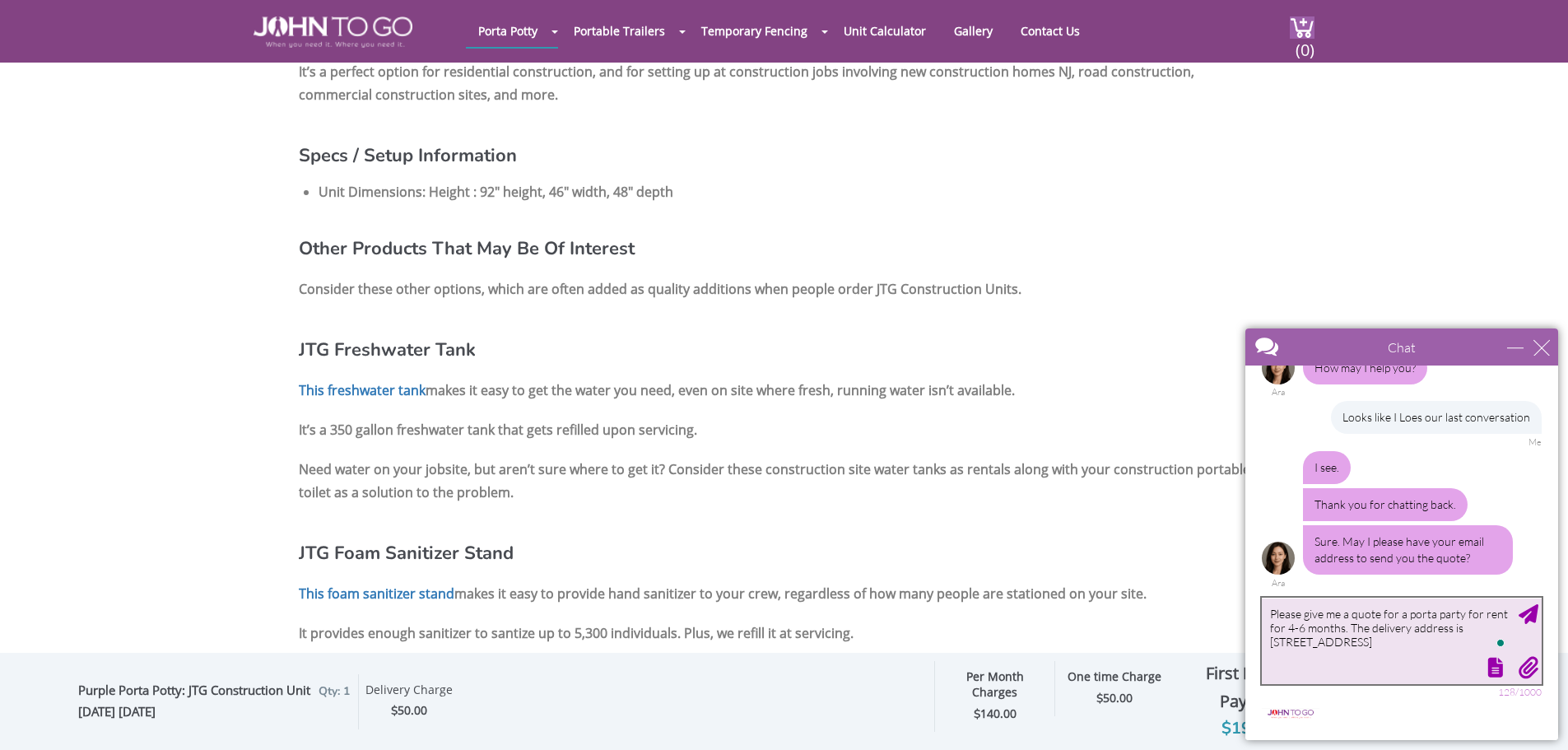
type textarea "Please give me a quote for a porta party for rent for 4-6 months. The delivery …"
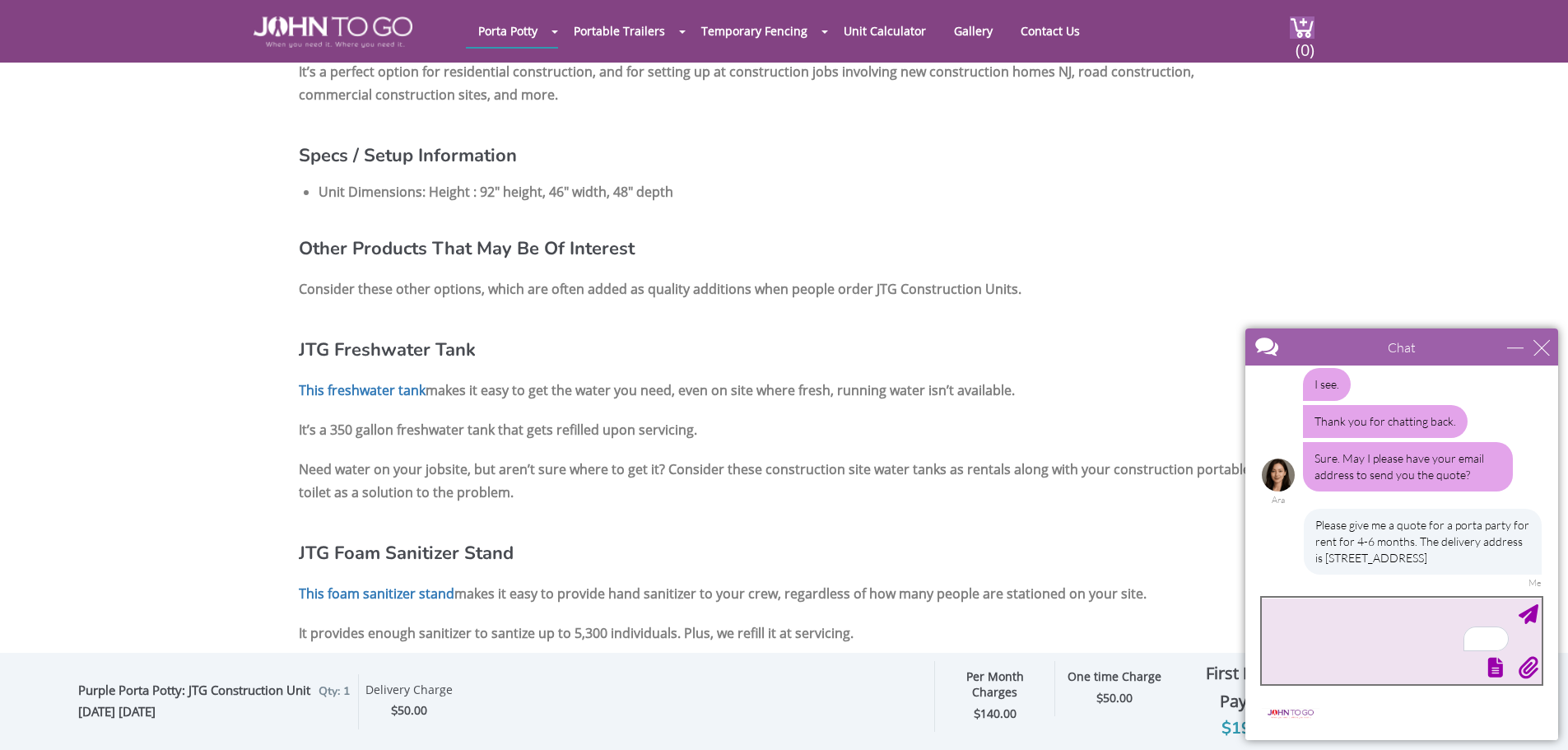
click at [1364, 619] on textarea "To enrich screen reader interactions, please activate Accessibility in Grammarl…" at bounding box center [1402, 642] width 280 height 87
type textarea "[EMAIL_ADDRESS][DOMAIN_NAME]"
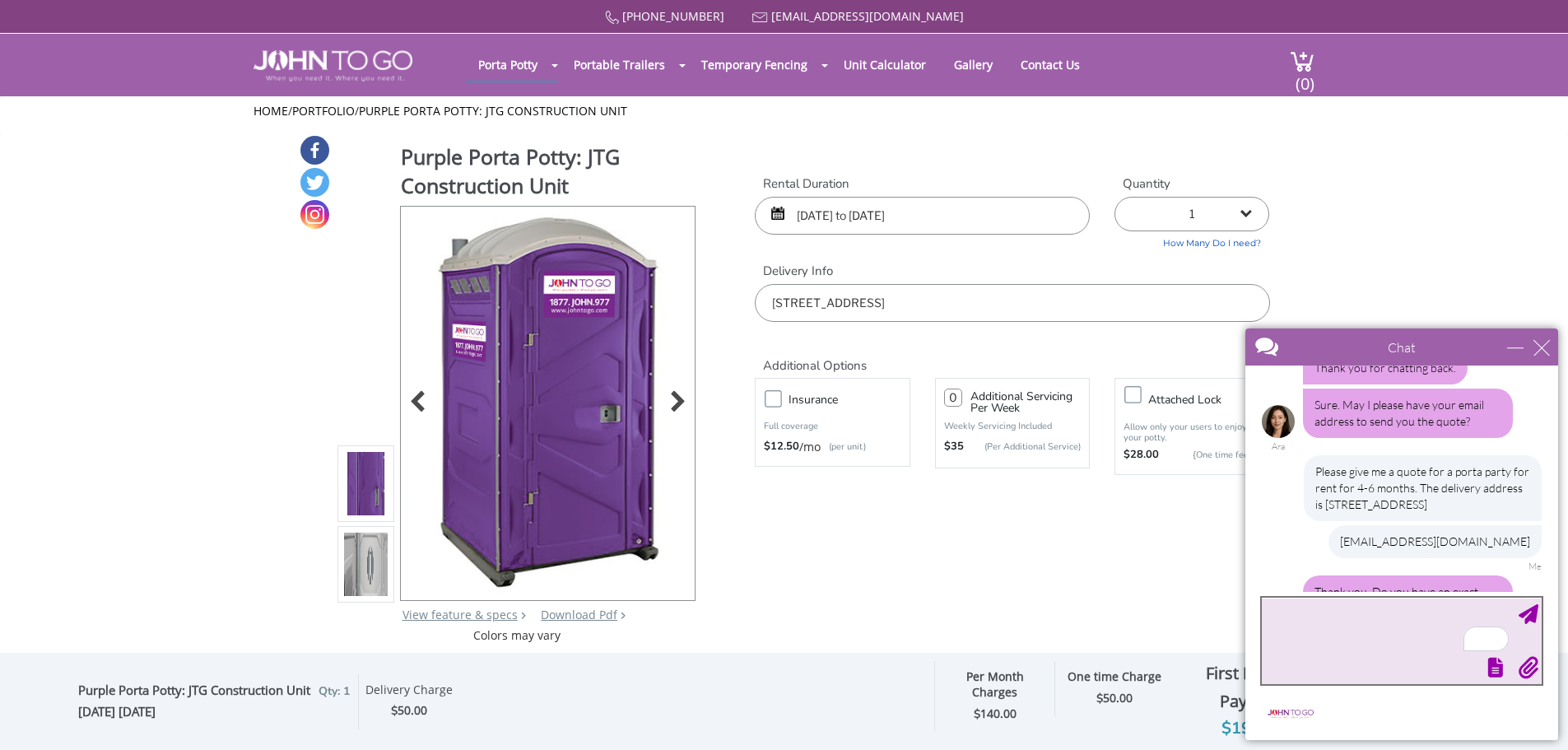
scroll to position [388, 0]
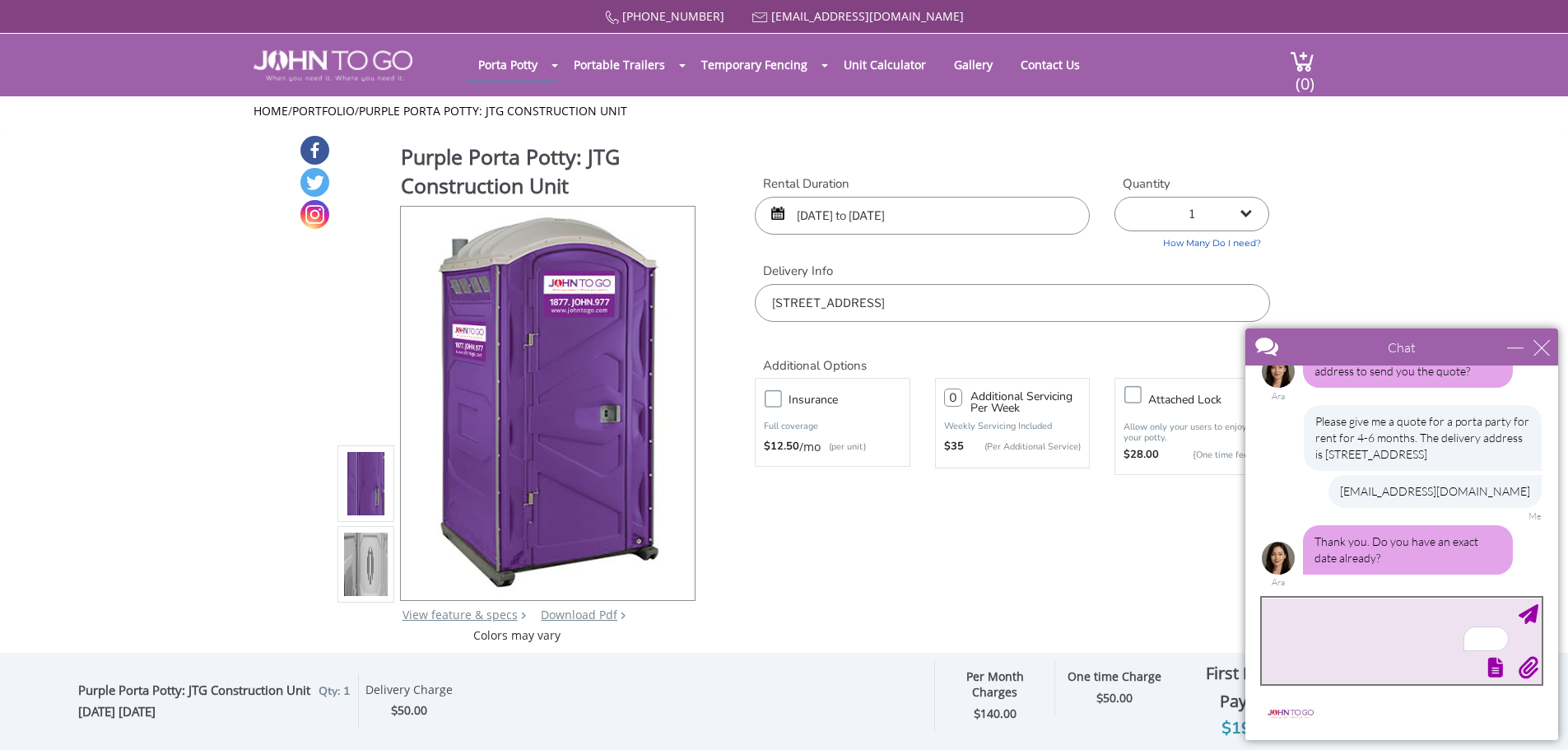
click at [1367, 626] on textarea "To enrich screen reader interactions, please activate Accessibility in Grammarl…" at bounding box center [1402, 642] width 280 height 87
type textarea "Can it be delivered tomorrow or on Monday? There is a single house constraction"
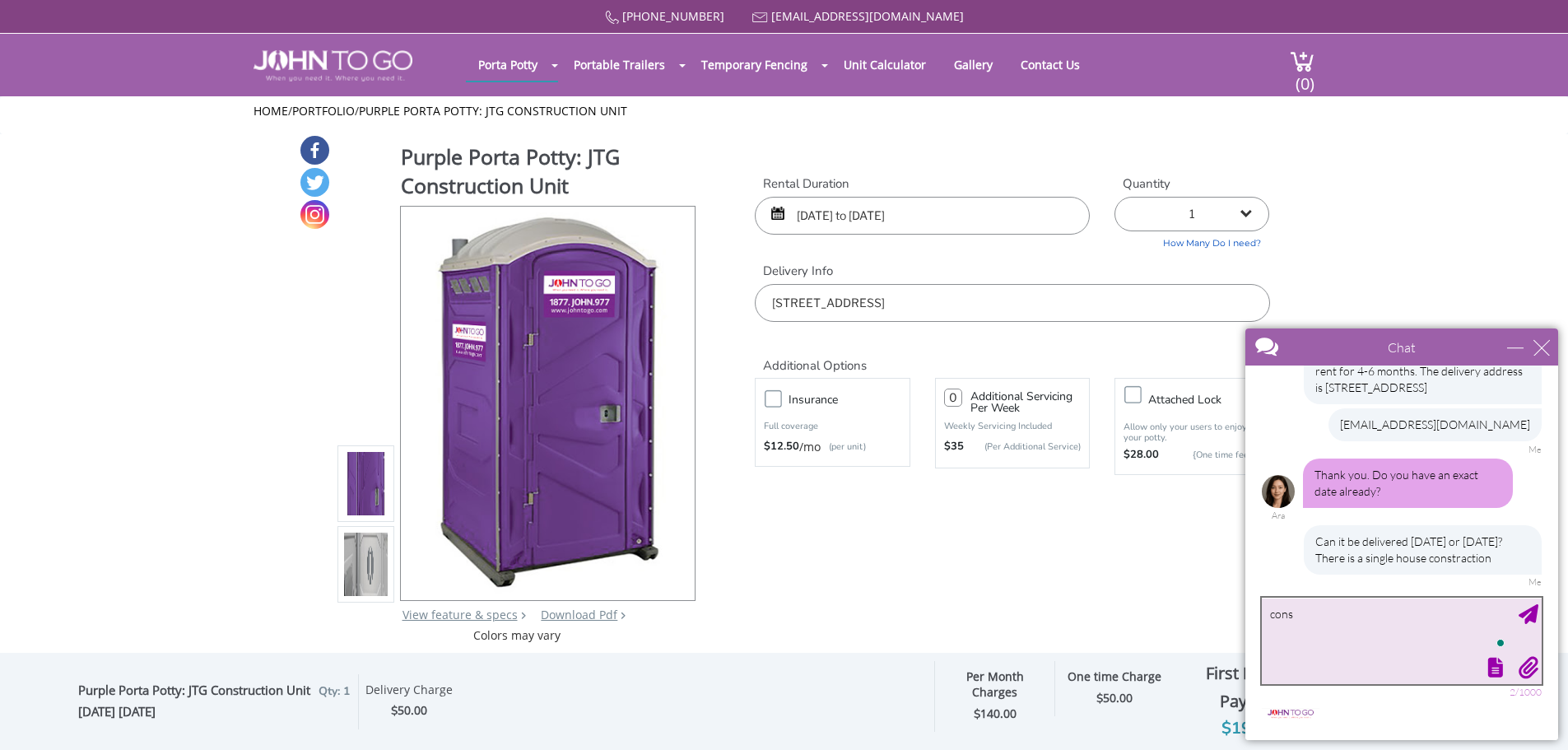
scroll to position [520, 0]
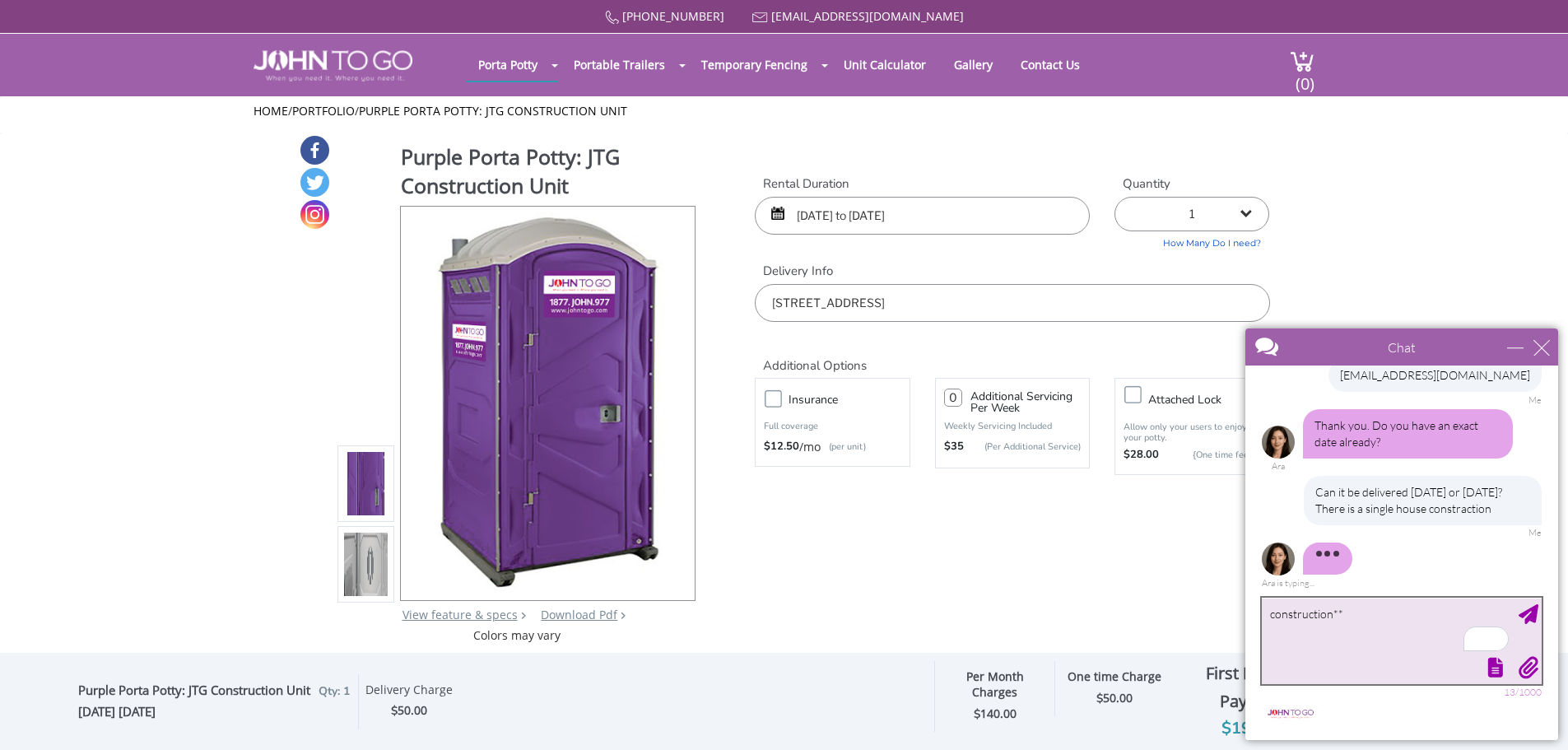
type textarea "construction***"
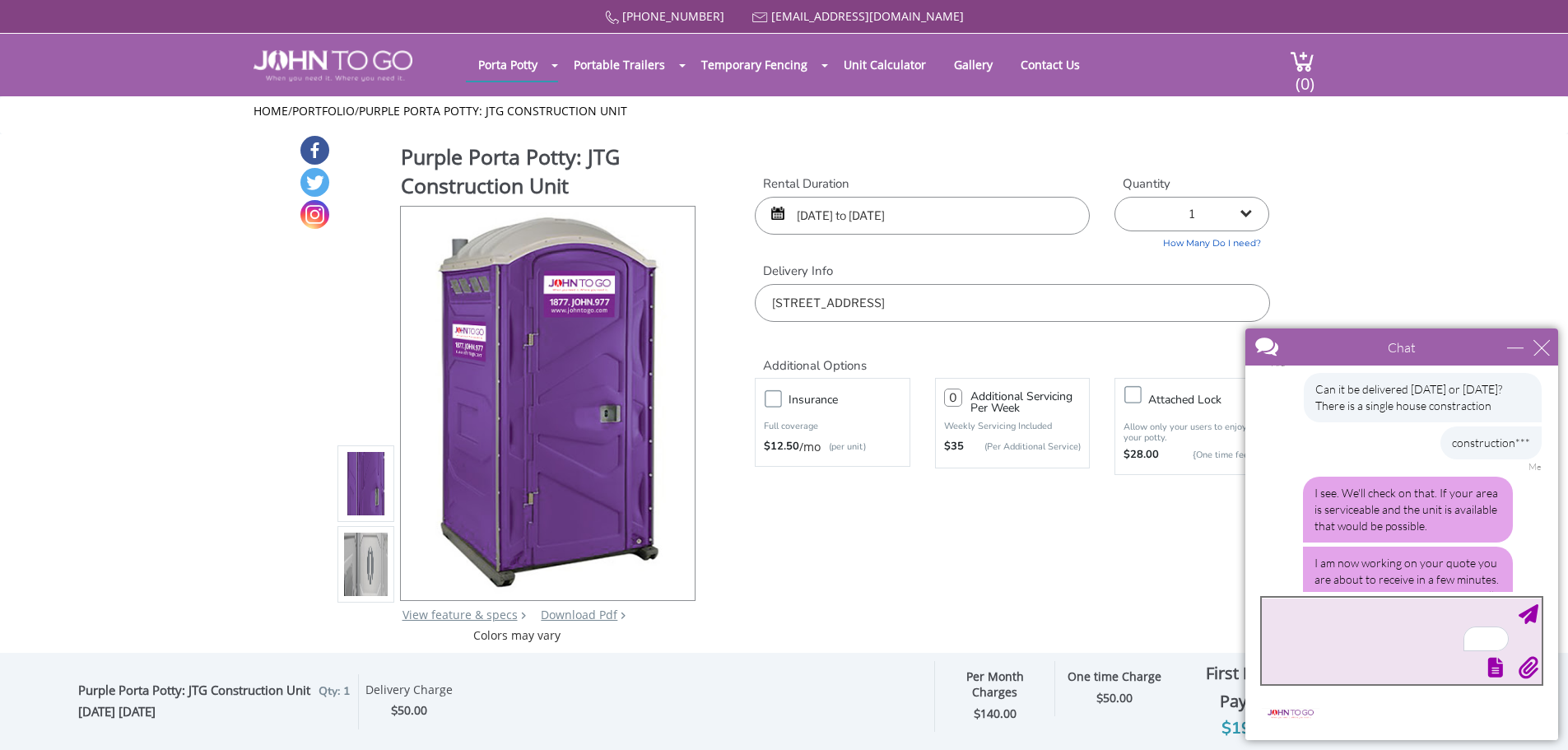
scroll to position [677, 0]
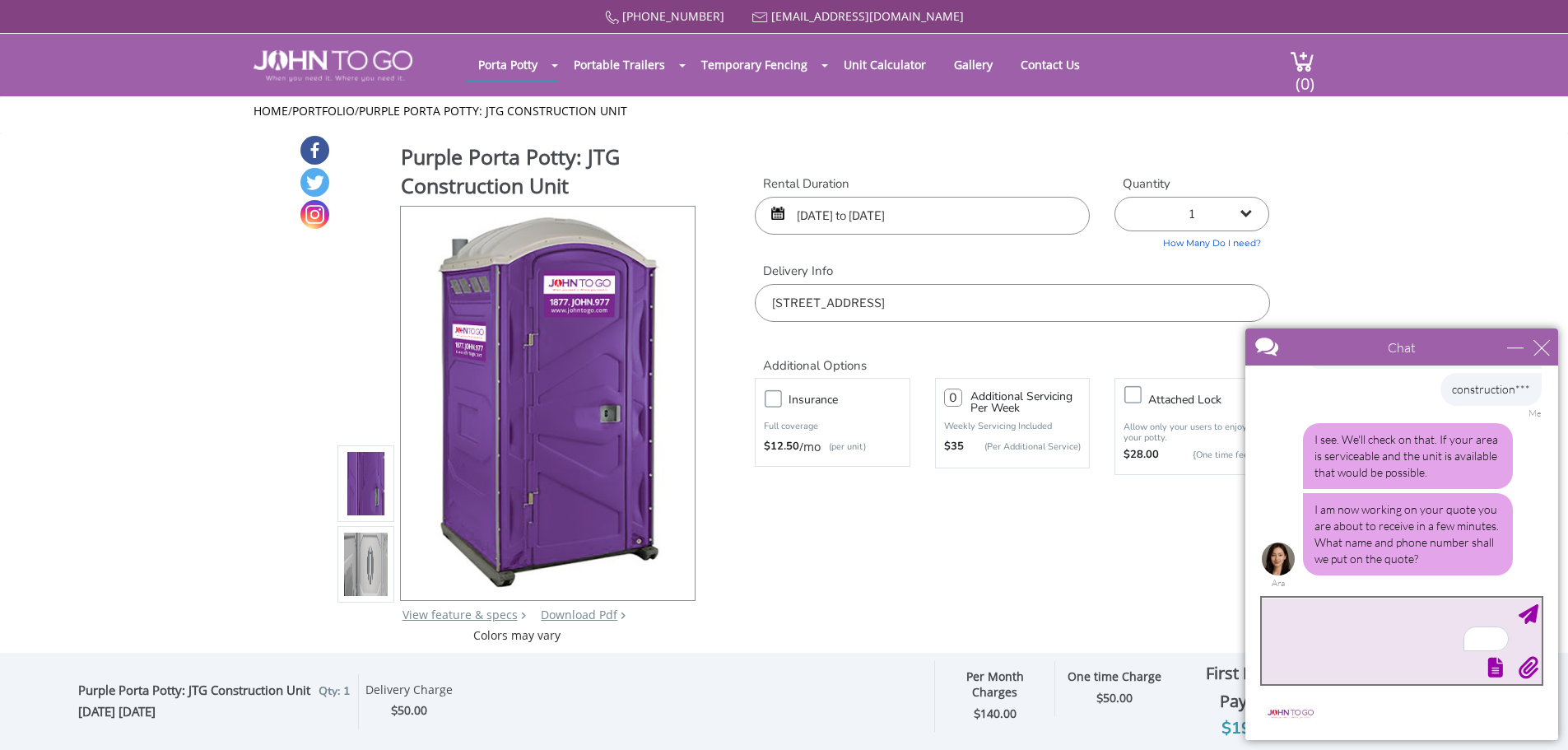
click at [1326, 612] on textarea "To enrich screen reader interactions, please activate Accessibility in Grammarl…" at bounding box center [1402, 642] width 280 height 87
type textarea "Alex Tyrlia 267-309-0994"
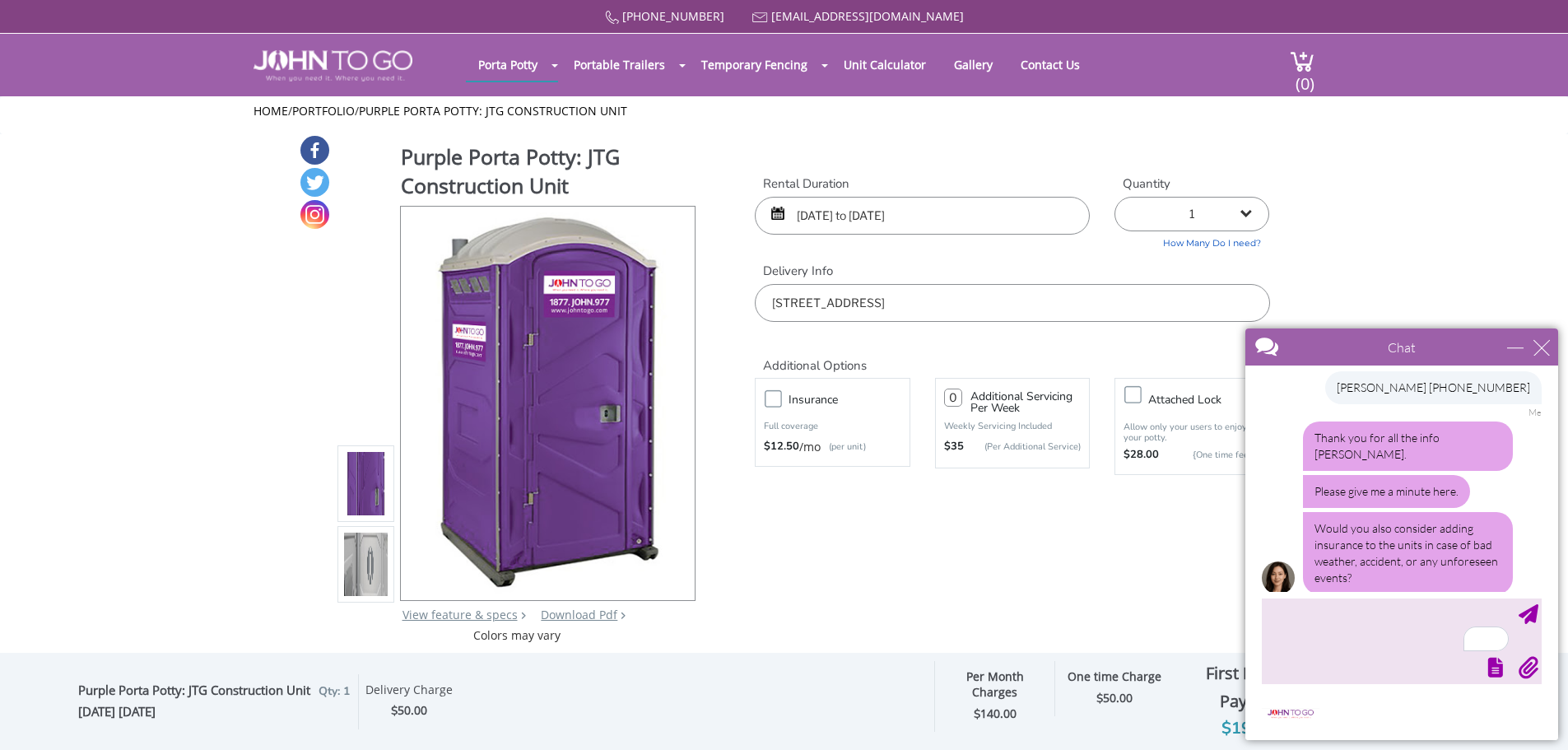
scroll to position [901, 0]
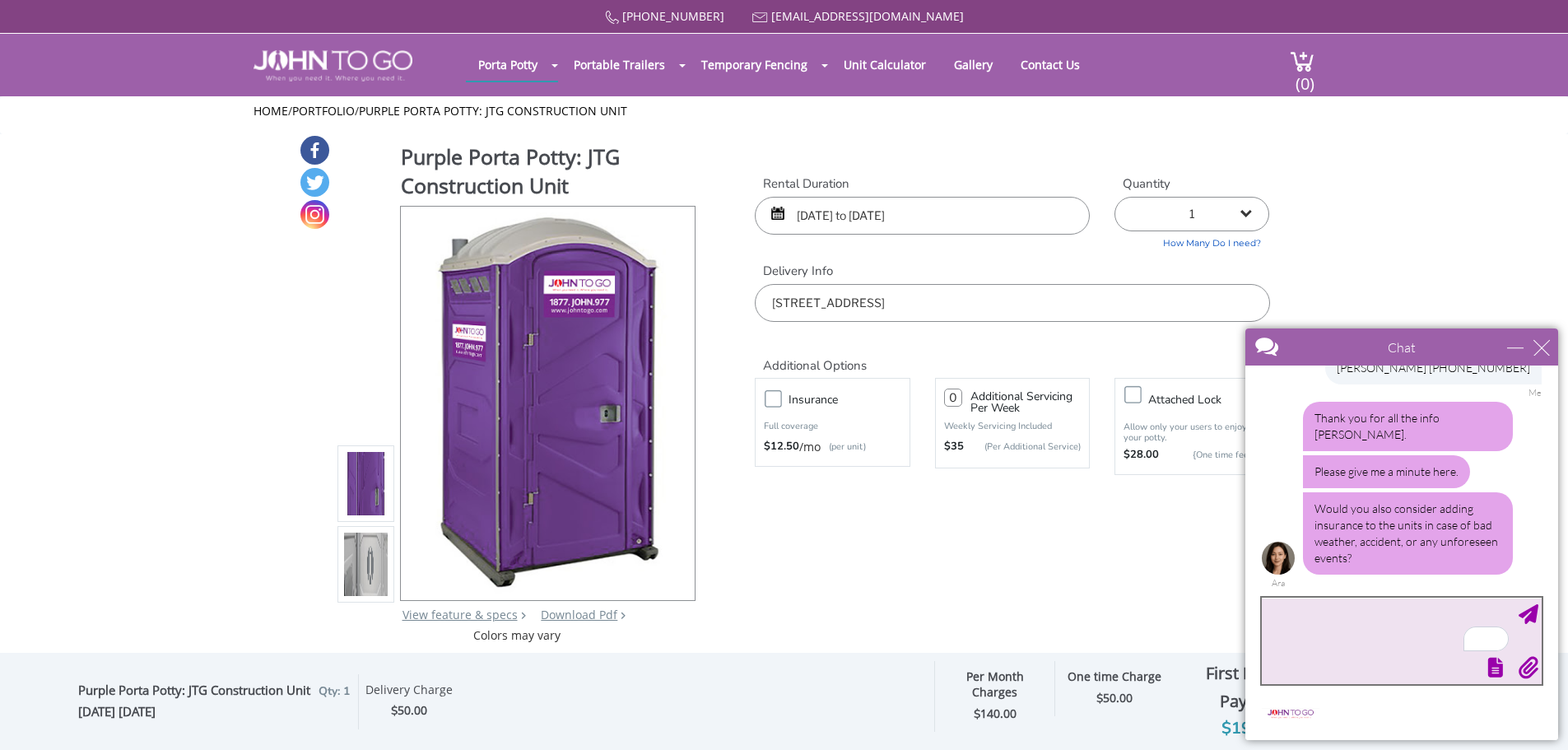
click at [1309, 627] on textarea "To enrich screen reader interactions, please activate Accessibility in Grammarl…" at bounding box center [1402, 642] width 280 height 87
type textarea "yes please"
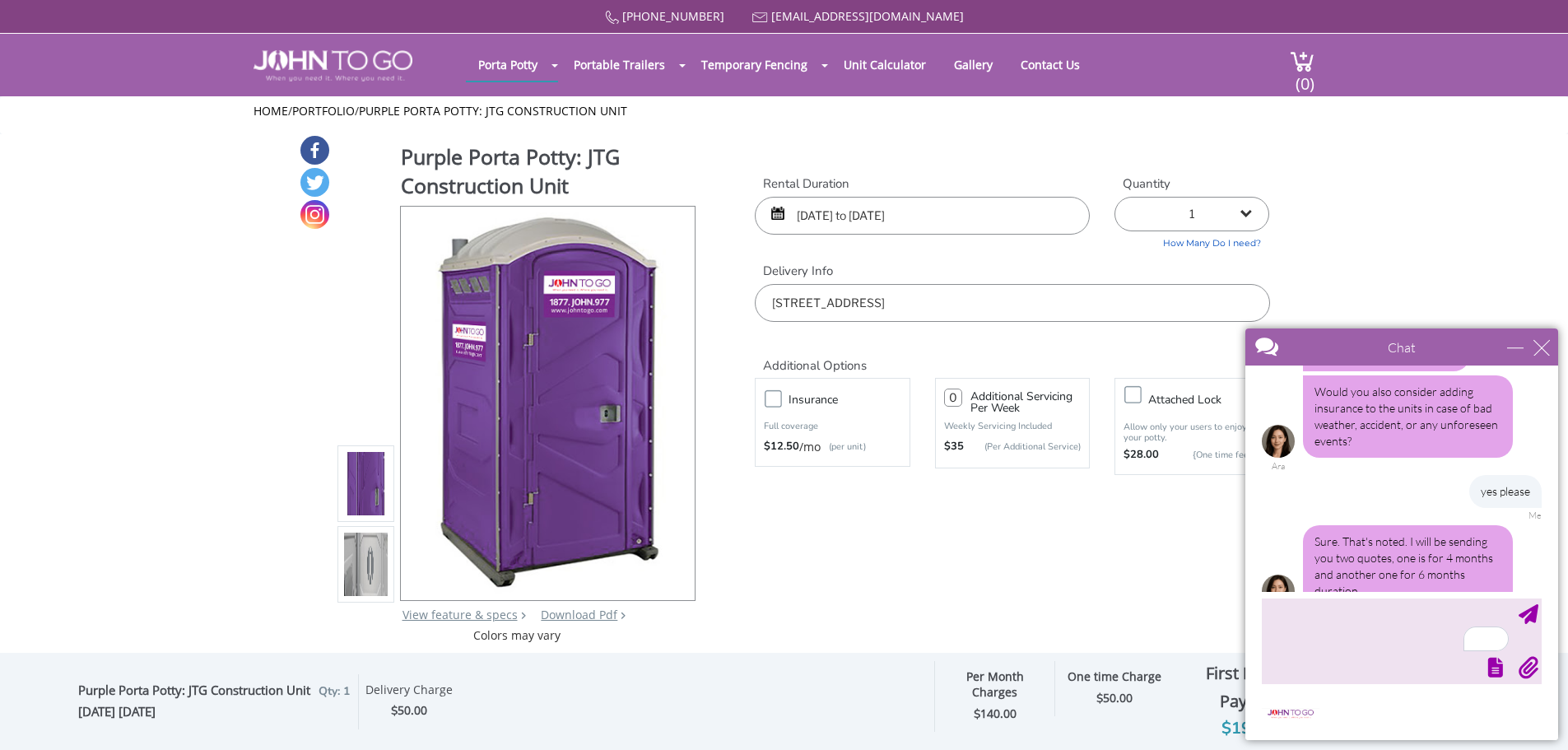
scroll to position [1051, 0]
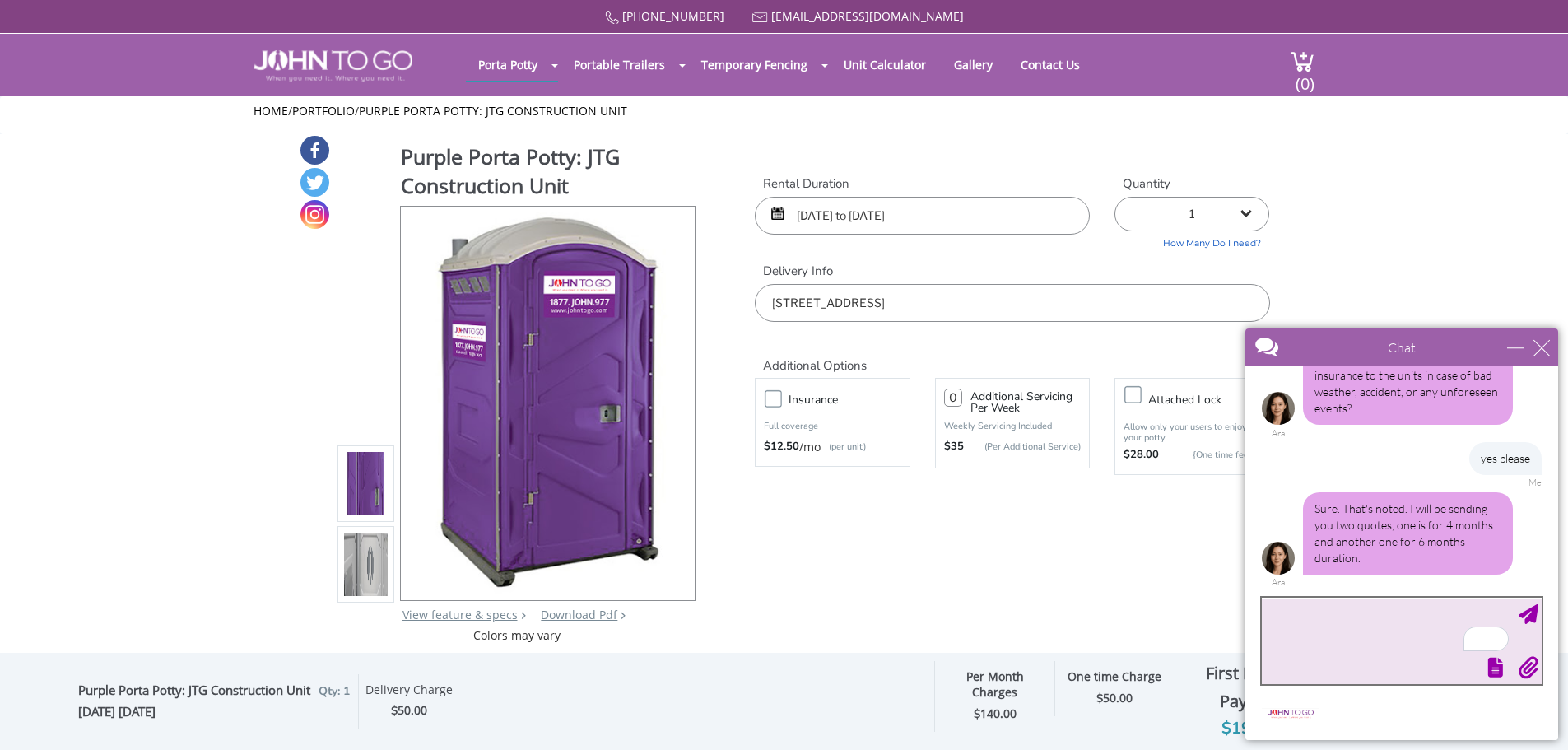
click at [1333, 644] on textarea "To enrich screen reader interactions, please activate Accessibility in Grammarl…" at bounding box center [1402, 642] width 280 height 87
drag, startPoint x: 1412, startPoint y: 630, endPoint x: 1323, endPoint y: 618, distance: 89.8
click at [1323, 618] on textarea "Thank you. If I take a unit for 4 motnhs, but then I;ll need to extend the term…" at bounding box center [1402, 642] width 280 height 87
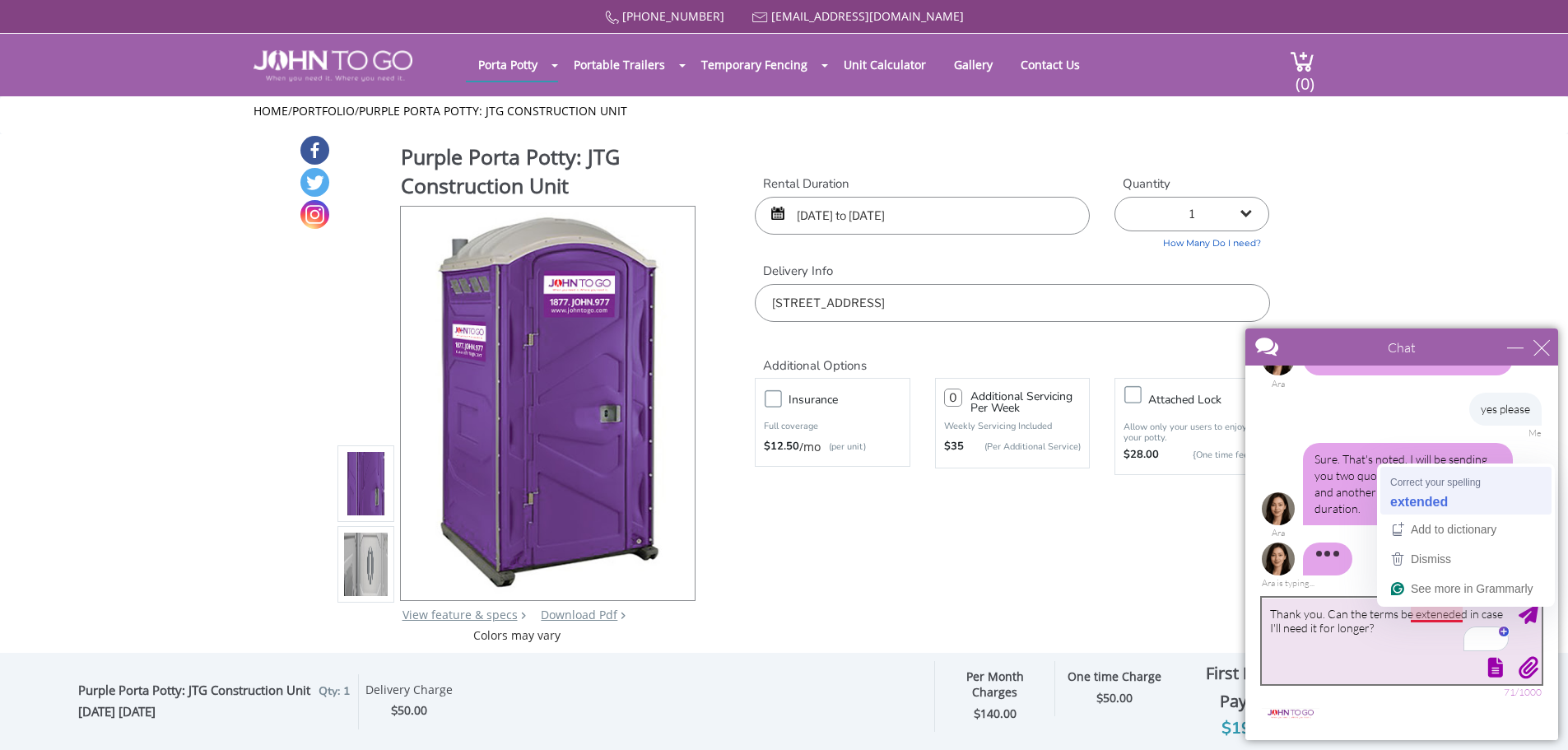
type textarea "Thank you. Can the terms be extended in case I'll need it for longer?"
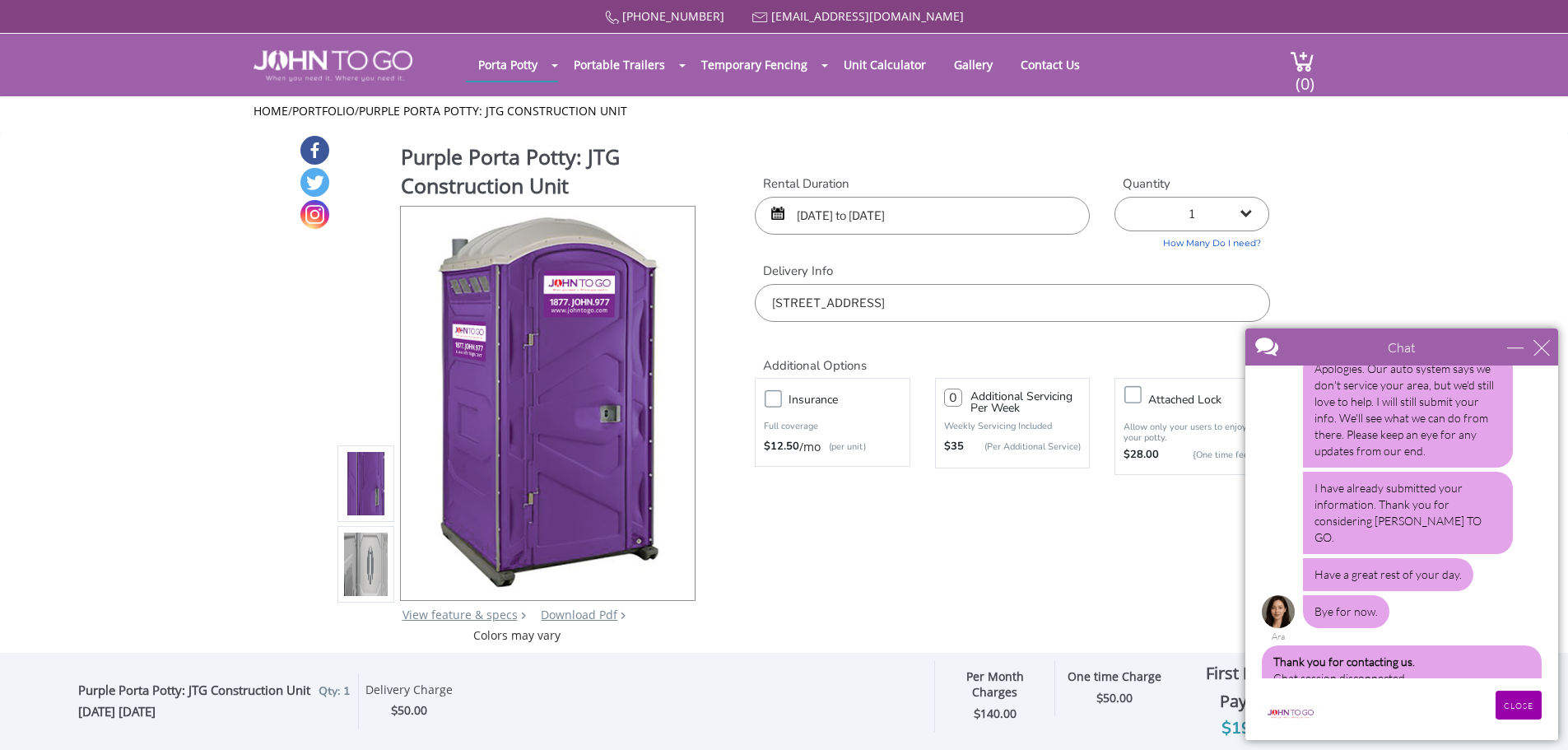
scroll to position [1369, 0]
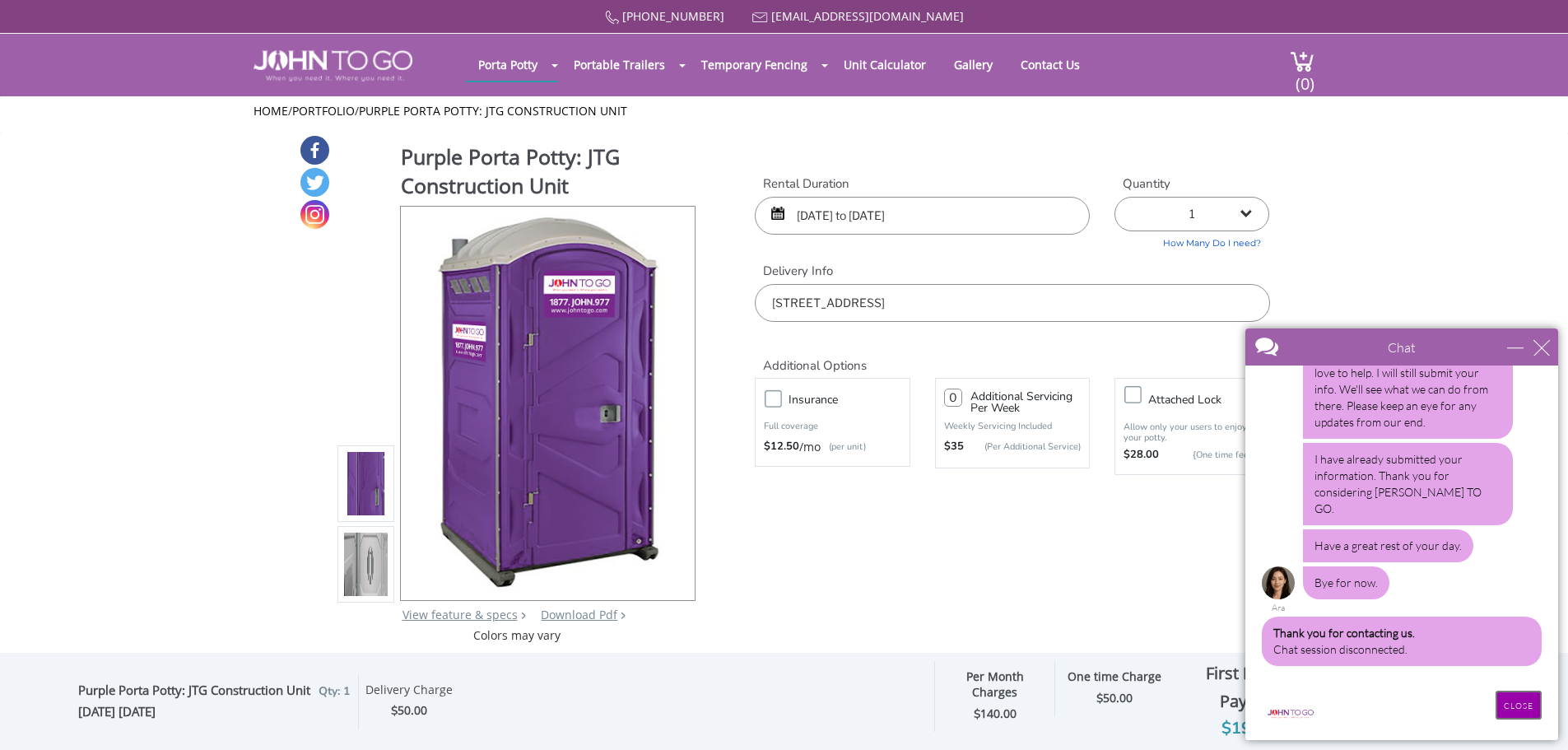
click at [1511, 709] on input "CLOSE" at bounding box center [1518, 706] width 46 height 29
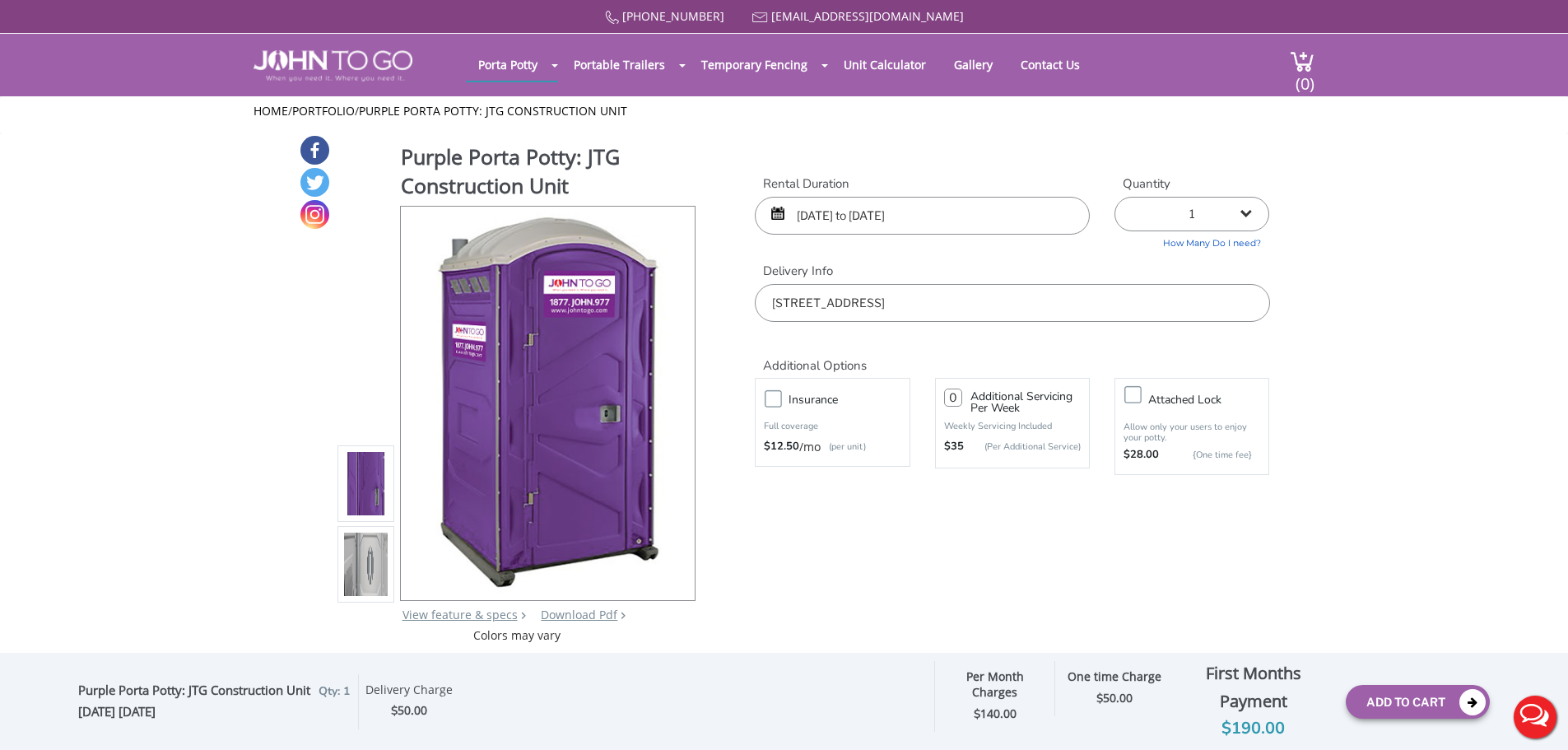
scroll to position [0, 0]
